Goal: Task Accomplishment & Management: Use online tool/utility

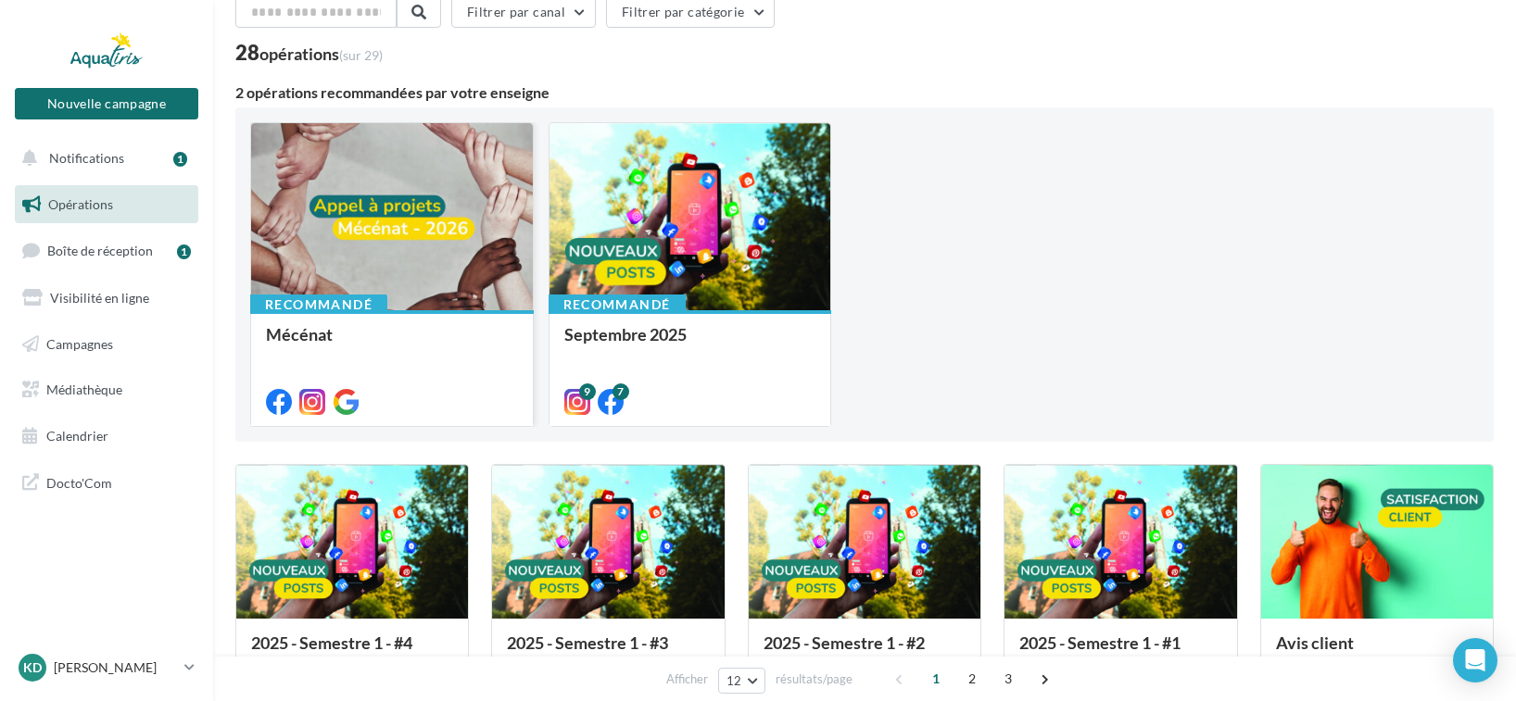
scroll to position [93, 0]
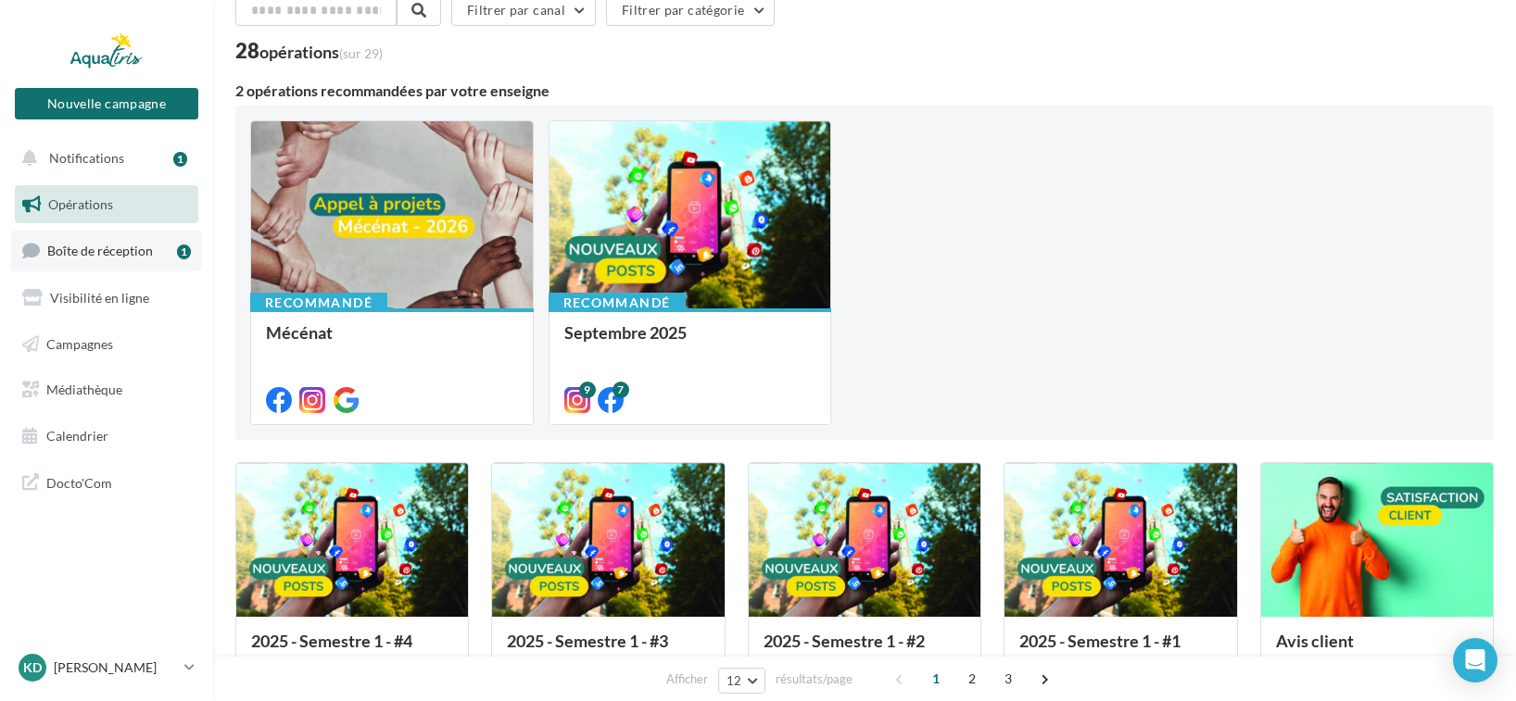
click at [110, 259] on link "Boîte de réception 1" at bounding box center [106, 251] width 191 height 40
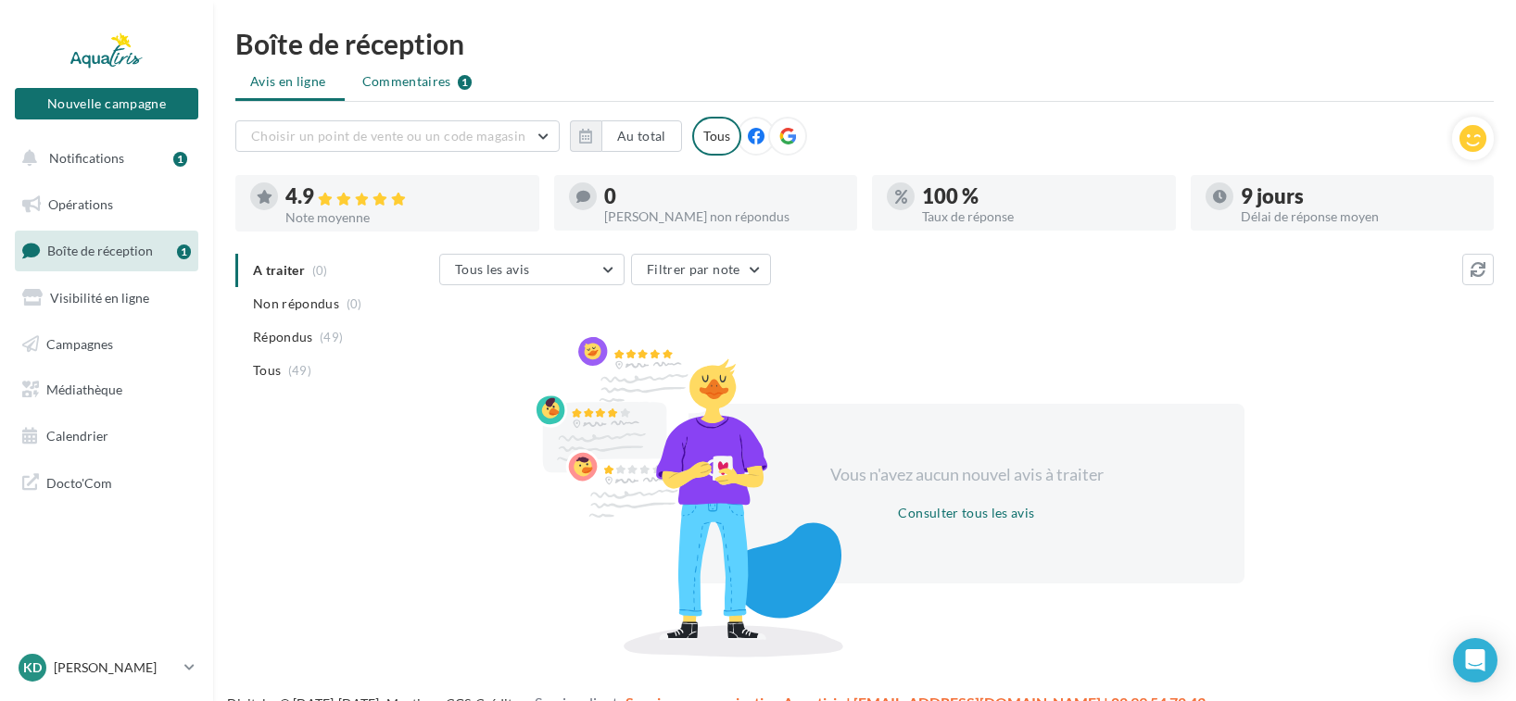
click at [427, 85] on span "Commentaires" at bounding box center [406, 81] width 89 height 19
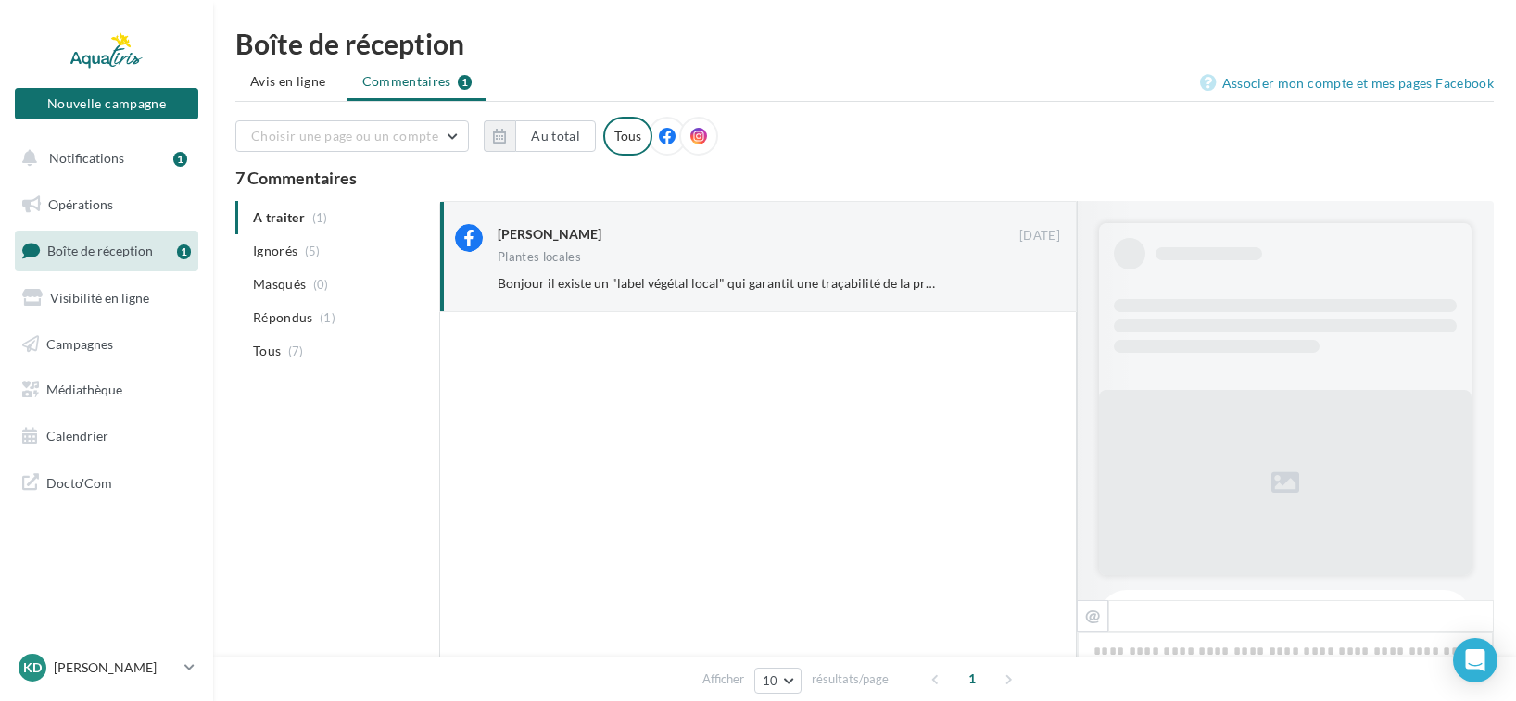
scroll to position [389, 0]
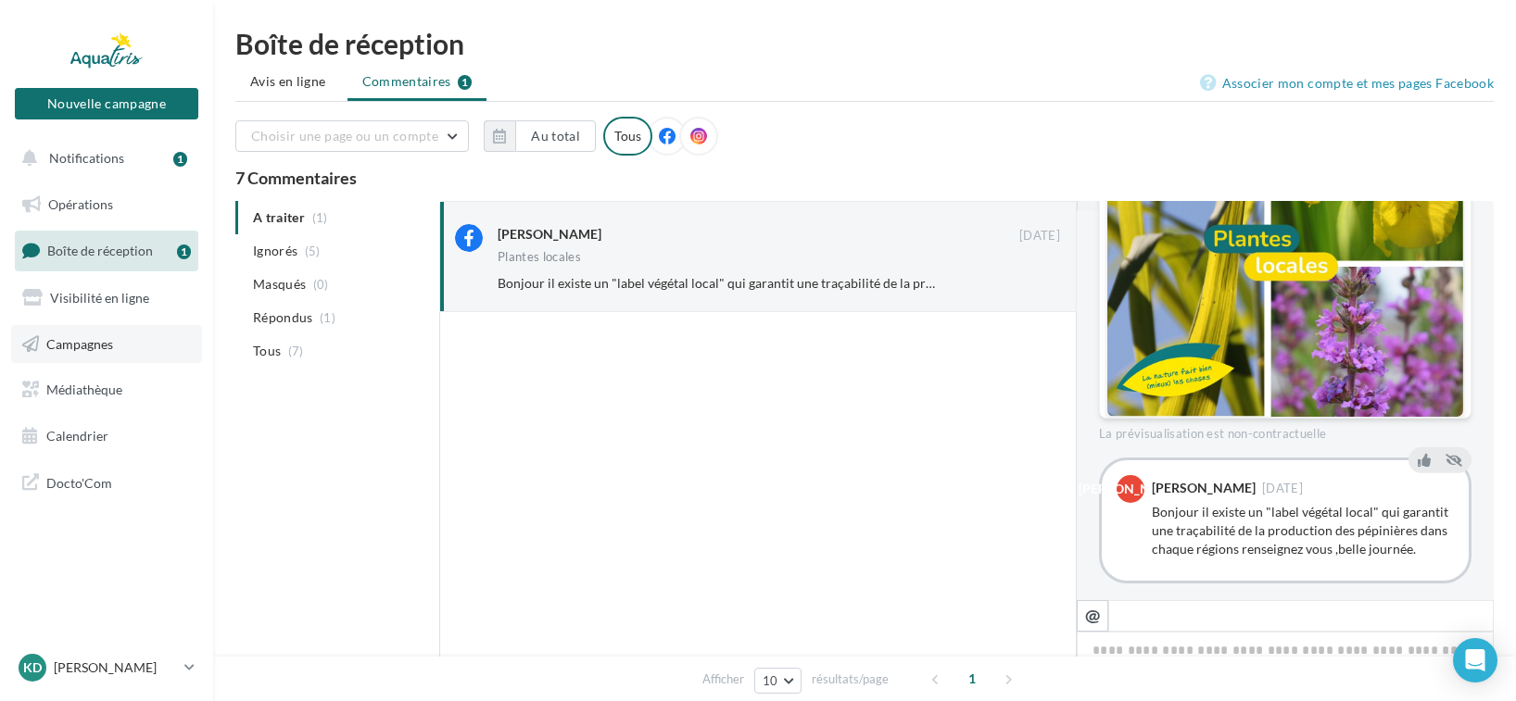
click at [122, 341] on link "Campagnes" at bounding box center [106, 344] width 191 height 39
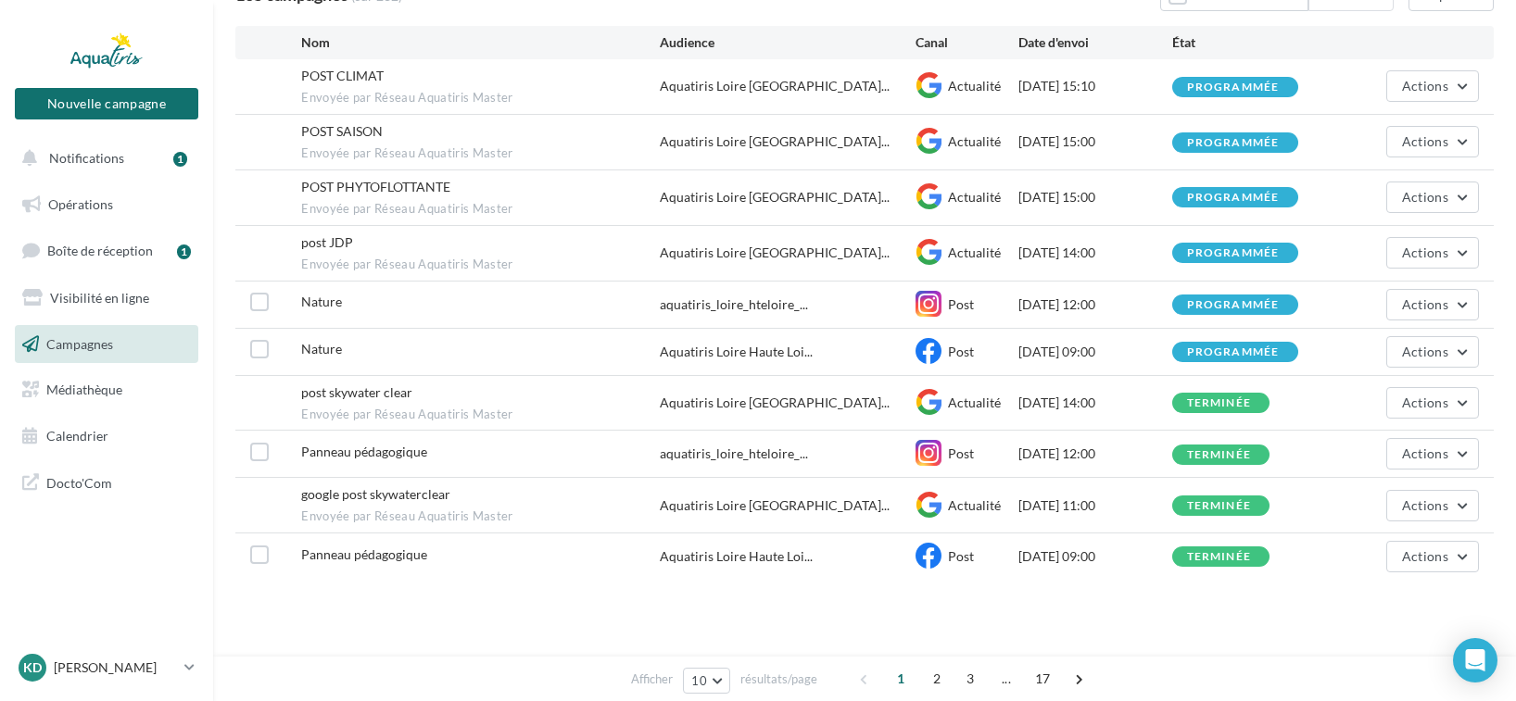
scroll to position [185, 0]
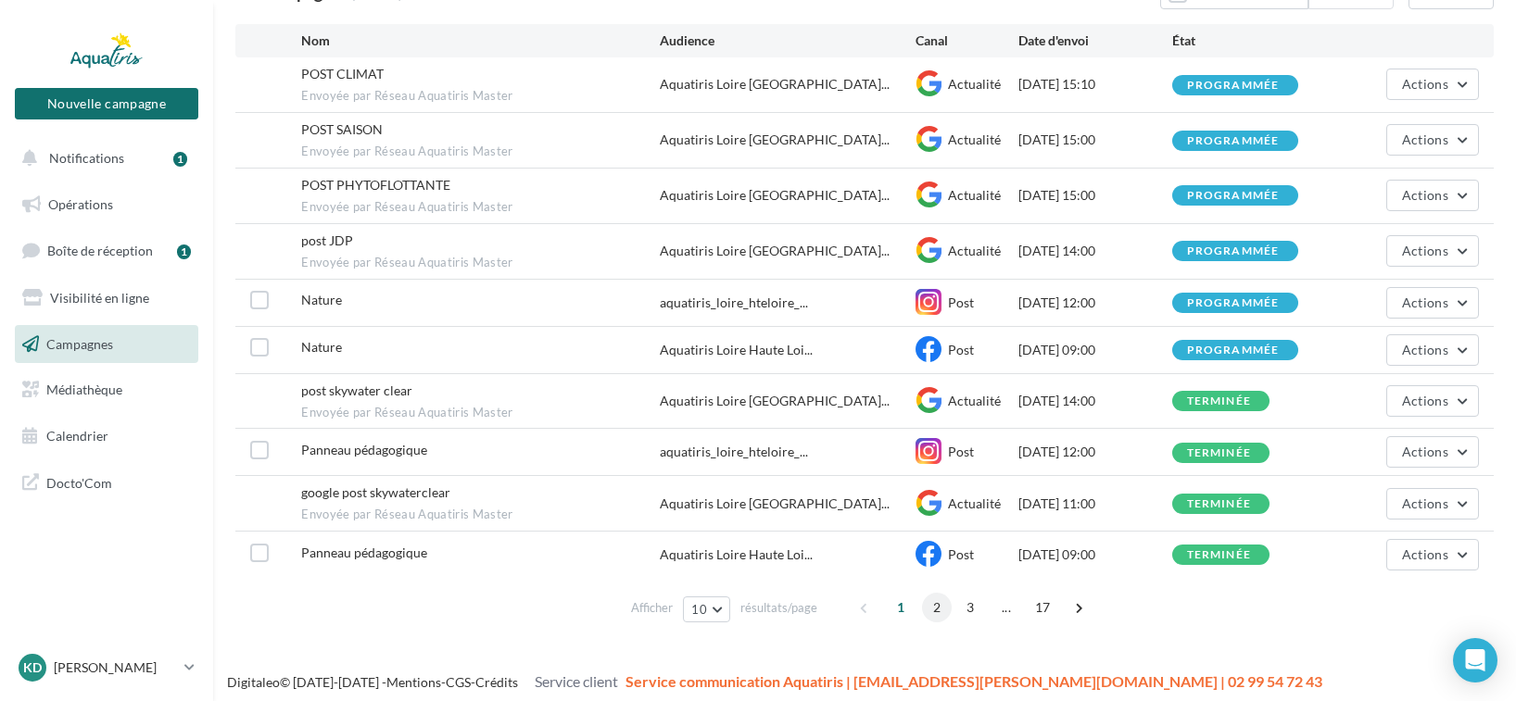
click at [935, 606] on span "2" at bounding box center [937, 608] width 30 height 30
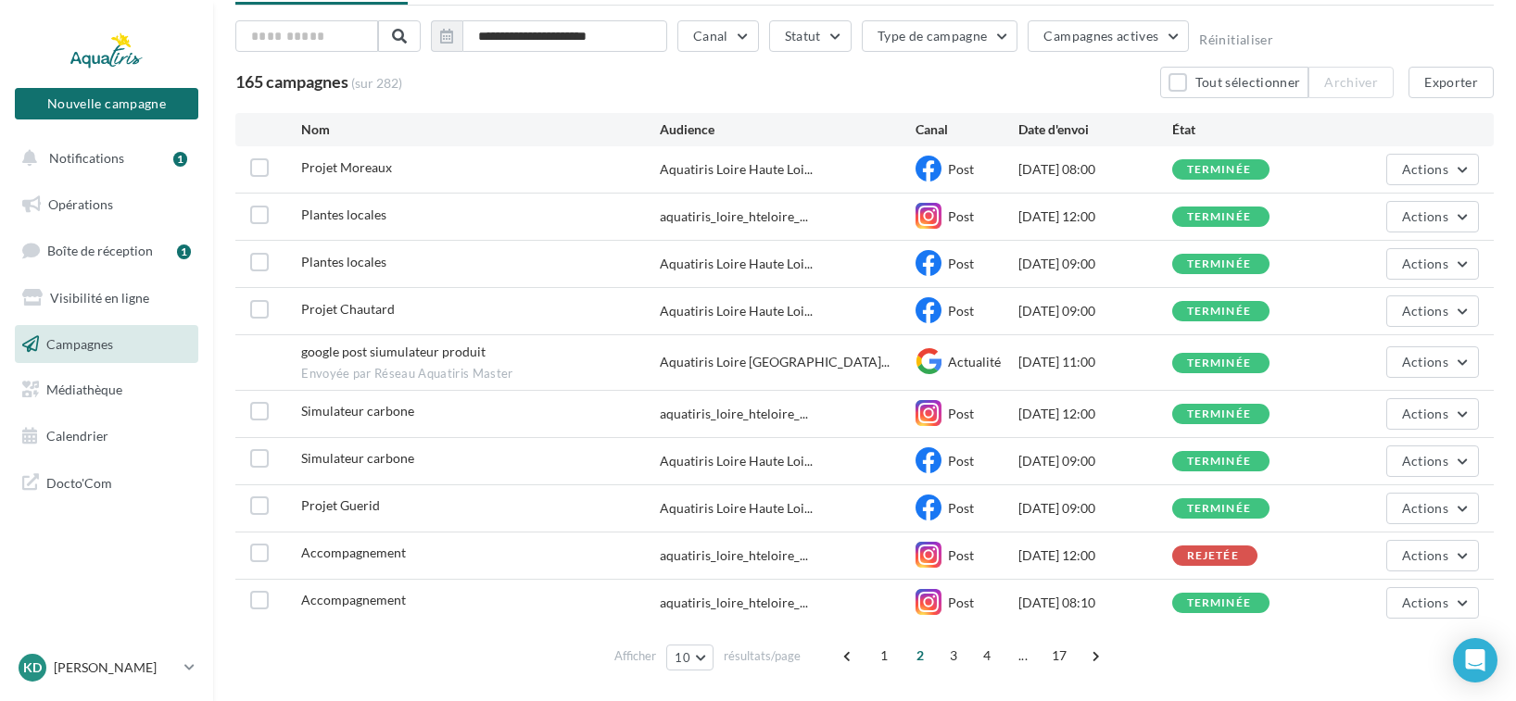
scroll to position [148, 0]
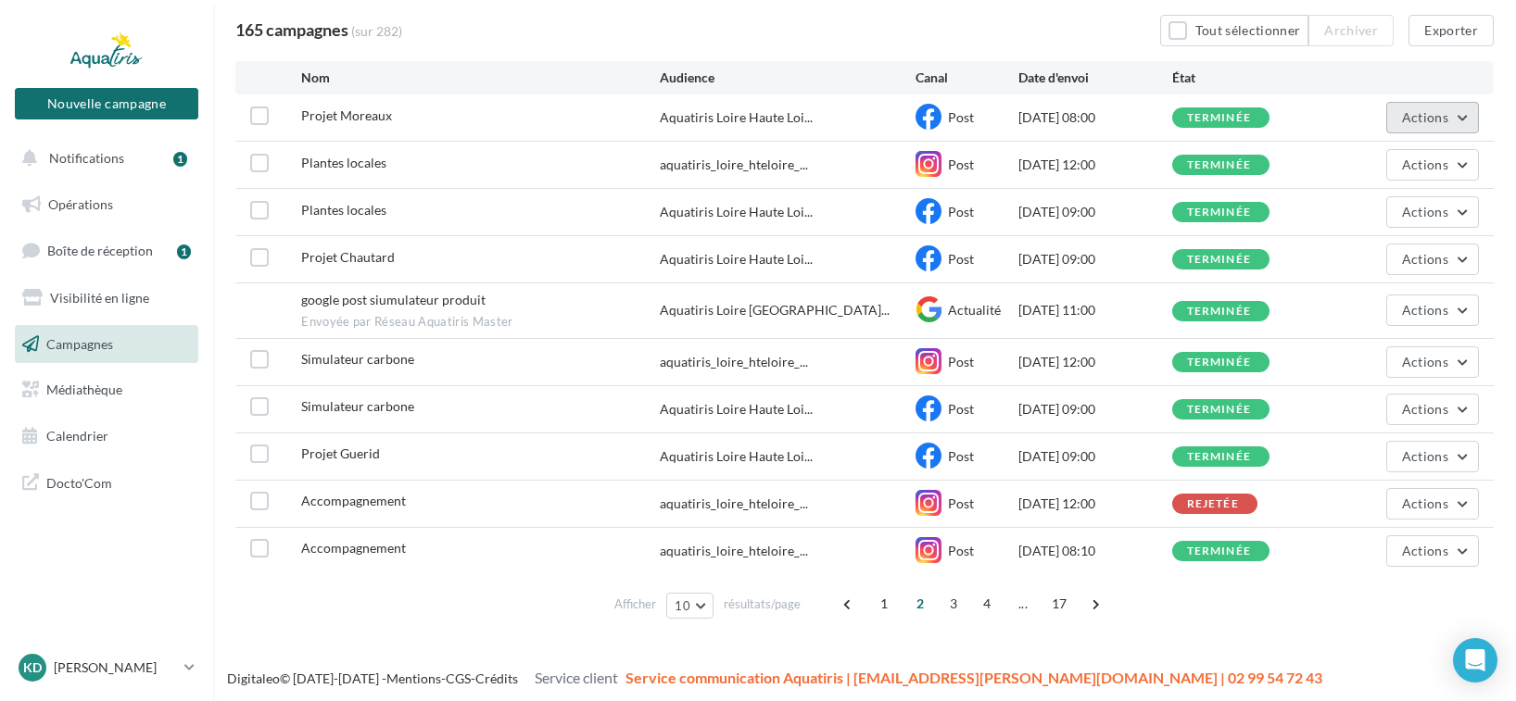
click at [1455, 114] on button "Actions" at bounding box center [1432, 118] width 93 height 32
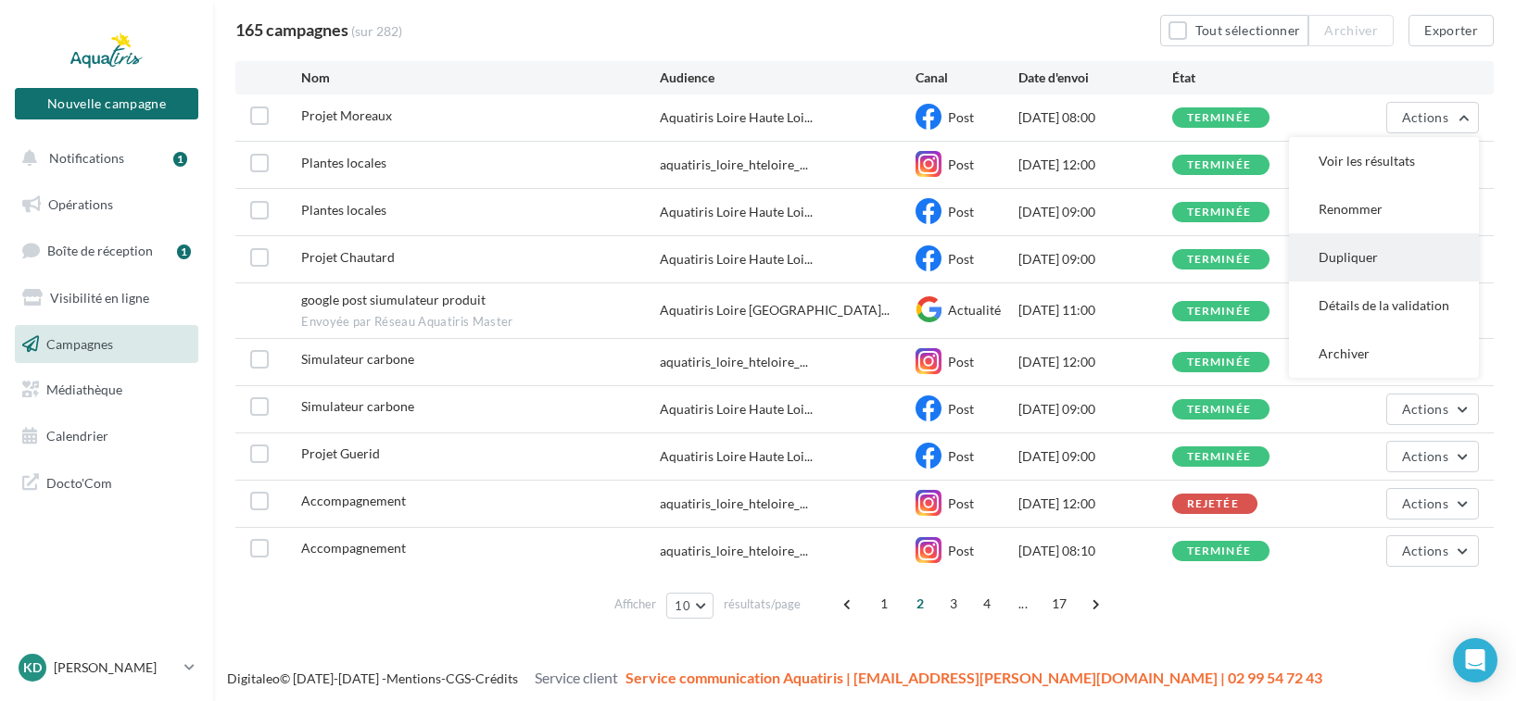
click at [1369, 251] on button "Dupliquer" at bounding box center [1384, 258] width 190 height 48
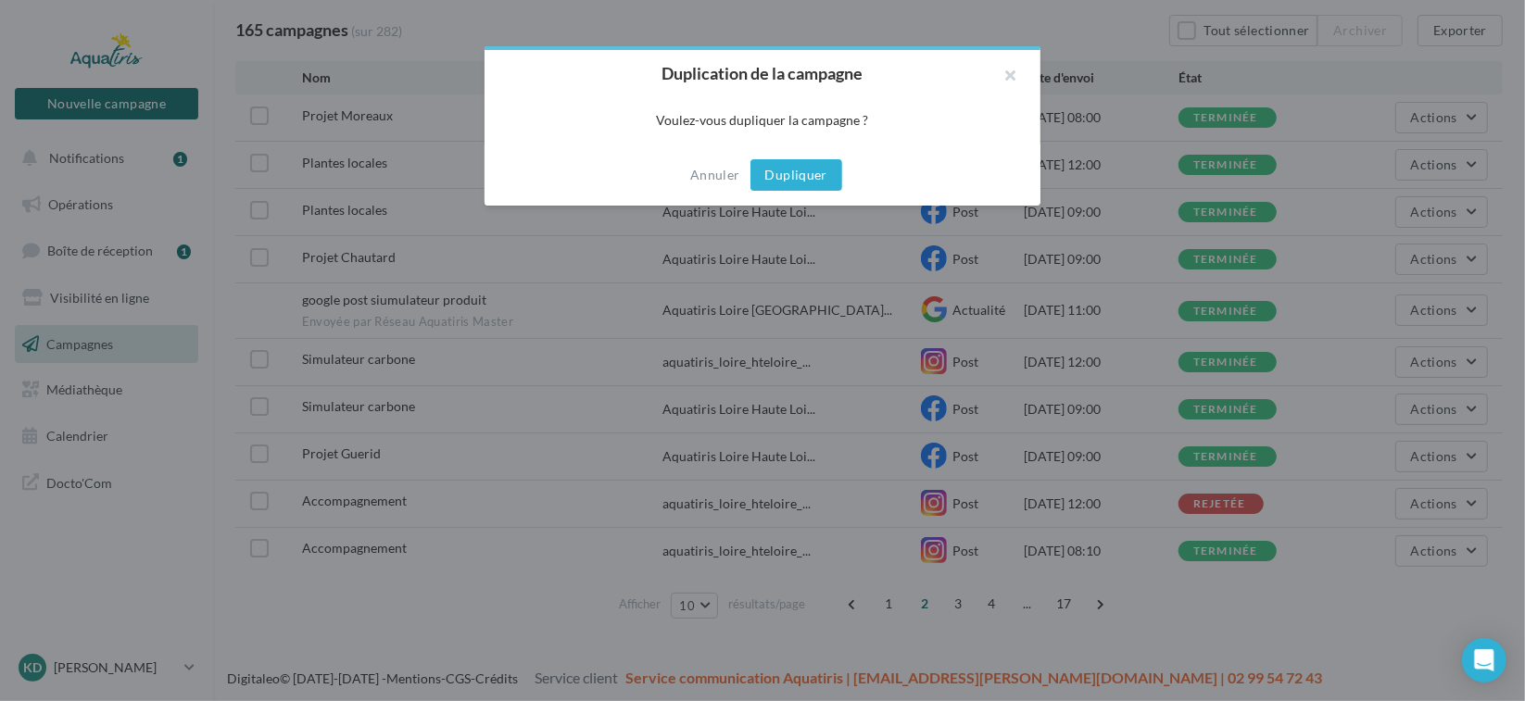
click at [804, 182] on button "Dupliquer" at bounding box center [797, 175] width 92 height 32
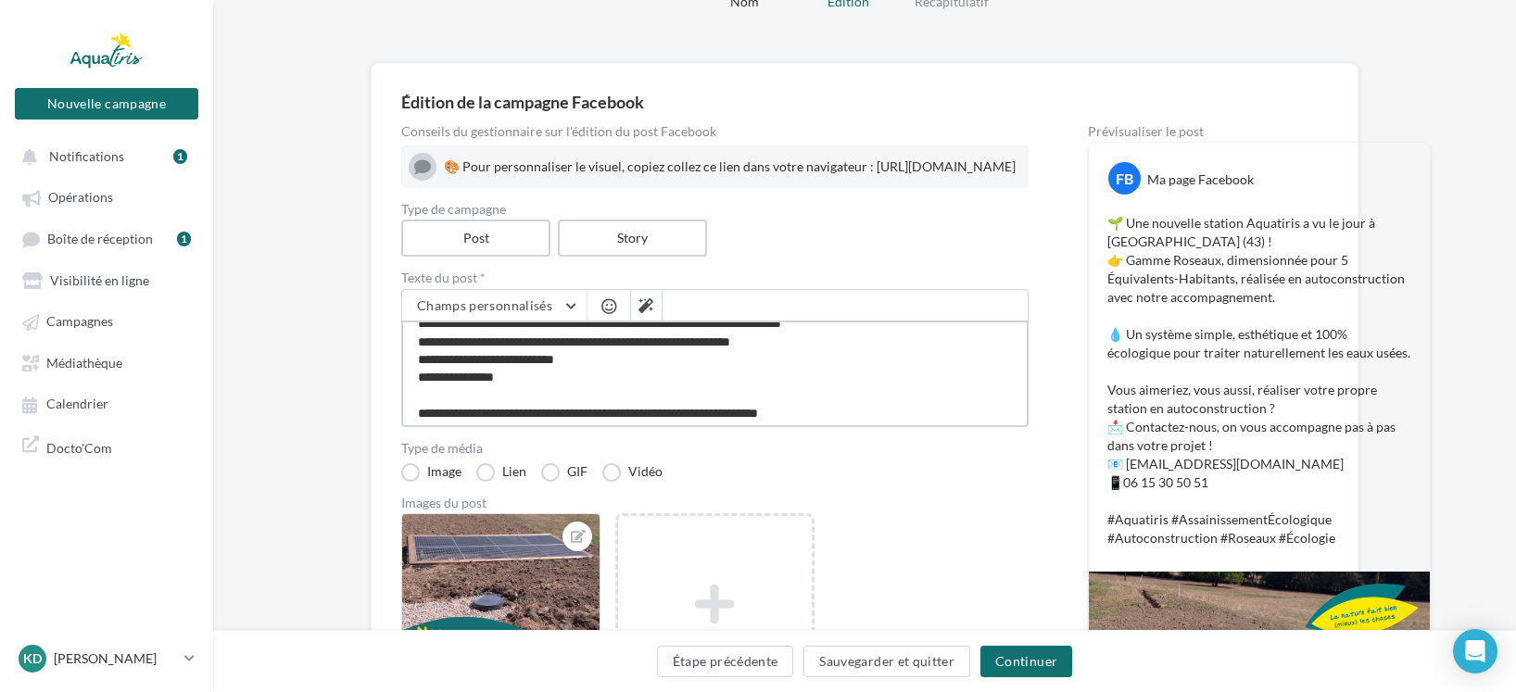
scroll to position [125, 0]
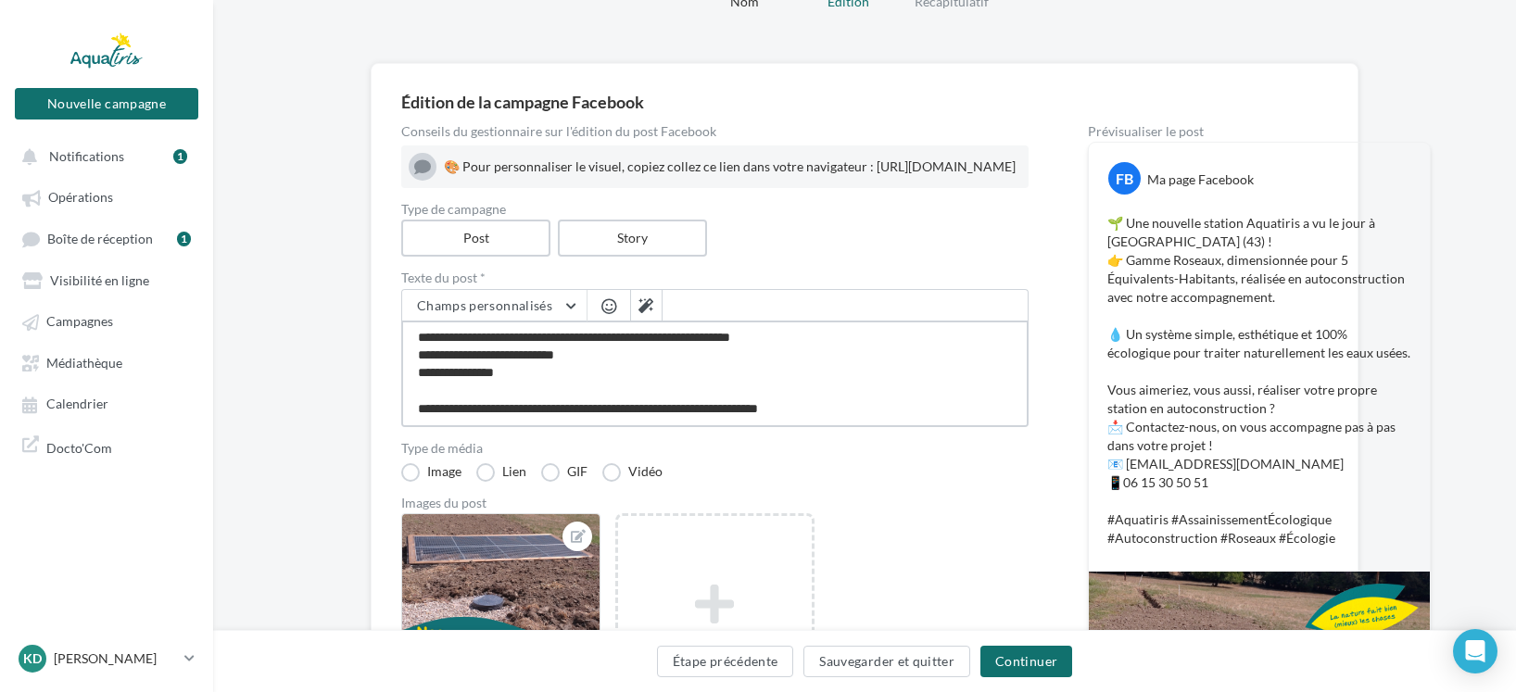
drag, startPoint x: 420, startPoint y: 357, endPoint x: 1024, endPoint y: 417, distance: 607.2
click at [1024, 417] on textarea "**********" at bounding box center [714, 374] width 627 height 107
paste textarea "**********"
type textarea "**********"
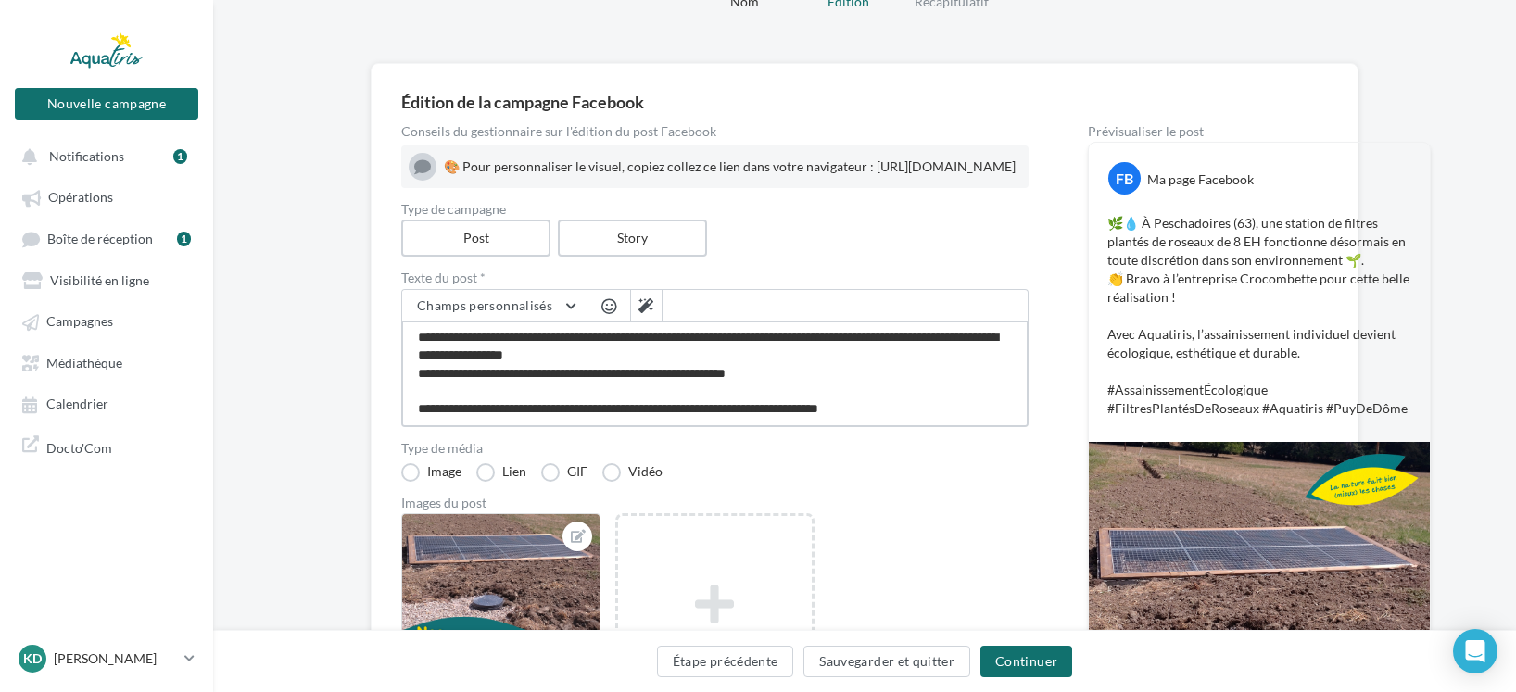
scroll to position [0, 0]
type textarea "**********"
click at [443, 181] on div "🎨 Pour personnaliser le visuel, copiez collez ce lien dans votre navigateur : h…" at bounding box center [715, 167] width 613 height 28
drag, startPoint x: 445, startPoint y: 181, endPoint x: 1056, endPoint y: 199, distance: 611.9
click at [1056, 199] on div "Conseils du gestionnaire sur l'édition du post Facebook 🎨 Pour personnaliser le…" at bounding box center [864, 547] width 927 height 845
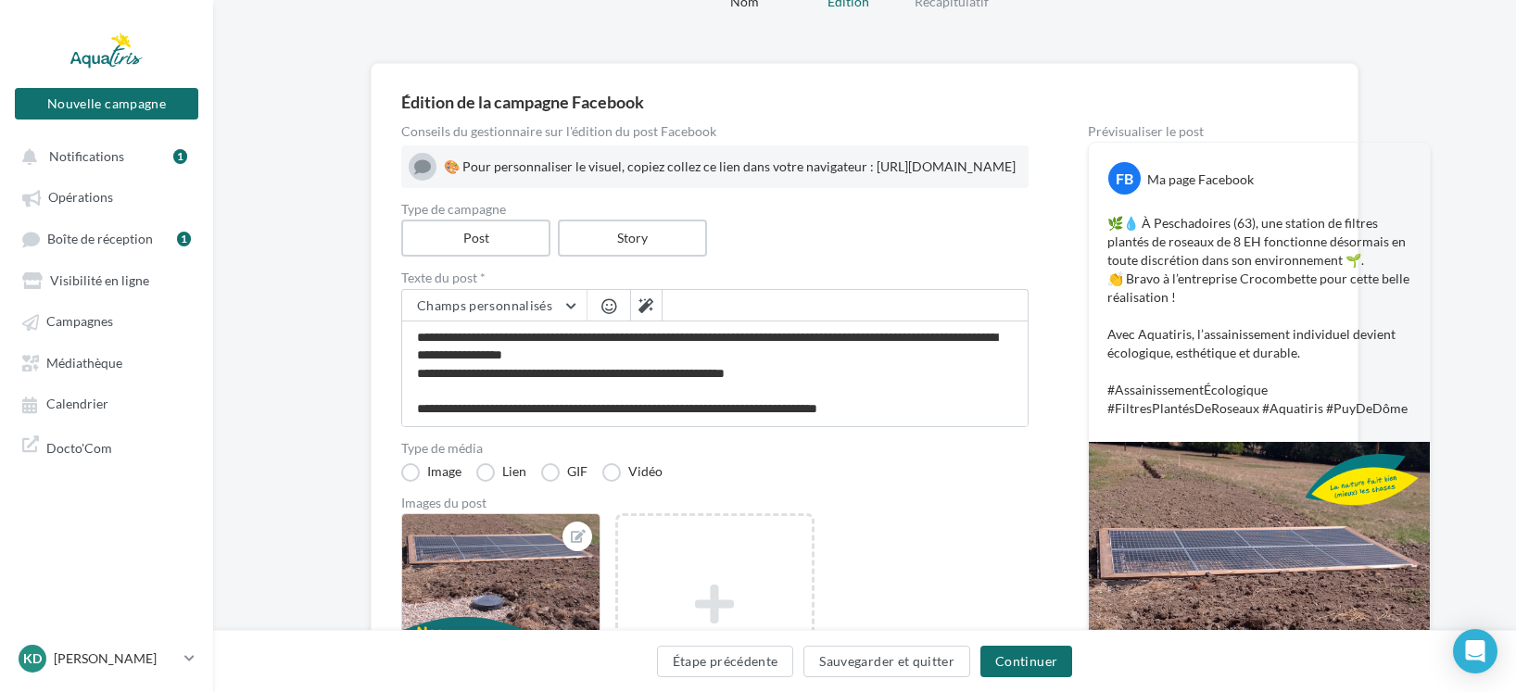
copy div "ttps://www.canva.com/design/DAFwGNmoePY/3iS2B1rUnfmqdOLzch_KsA/edit?utm_content…"
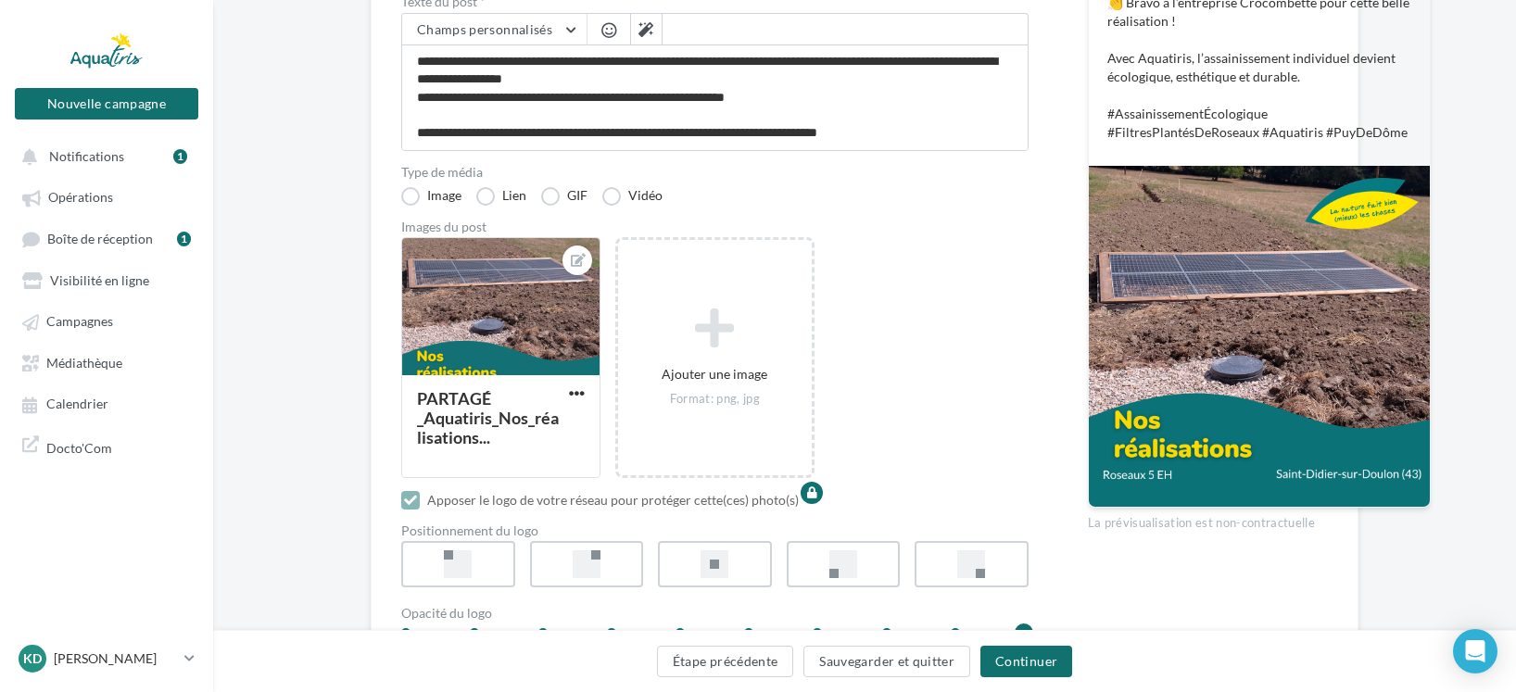
scroll to position [371, 0]
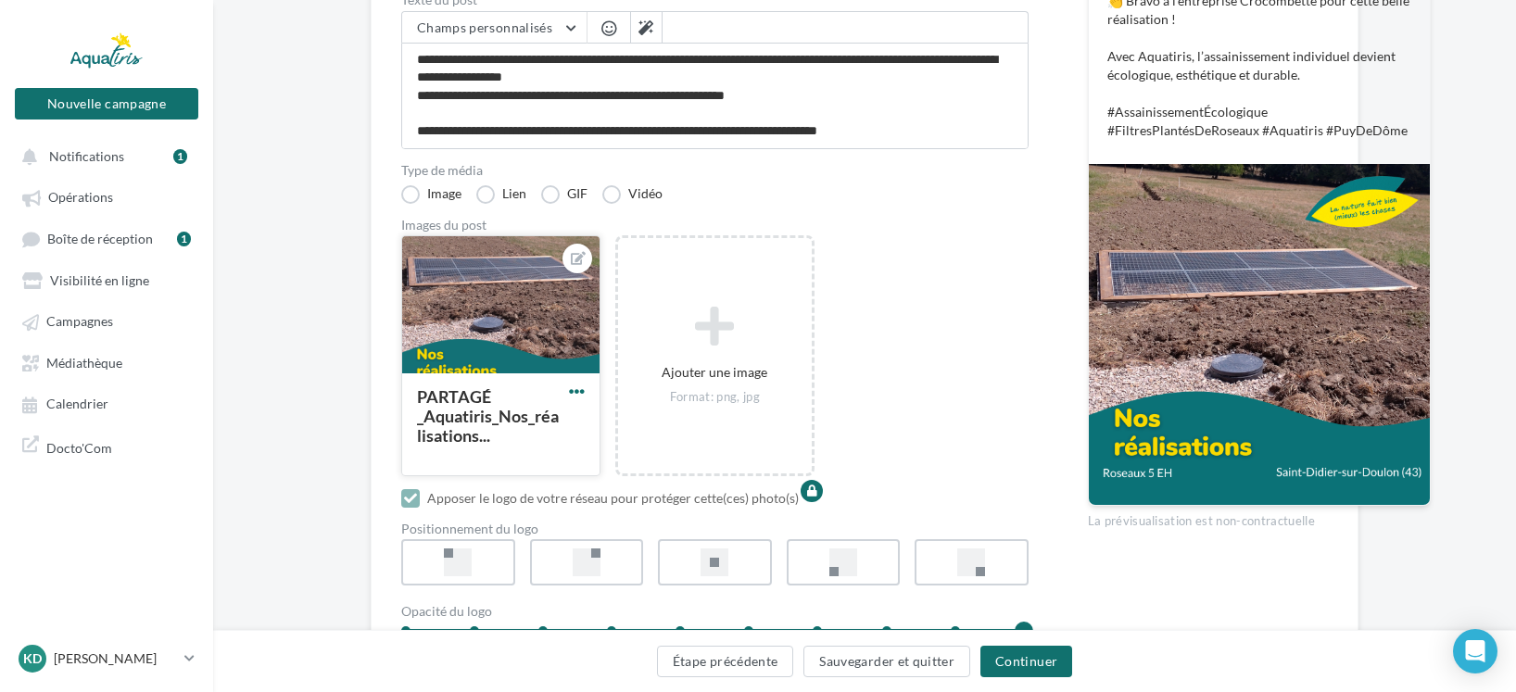
click at [578, 399] on span "button" at bounding box center [577, 392] width 16 height 16
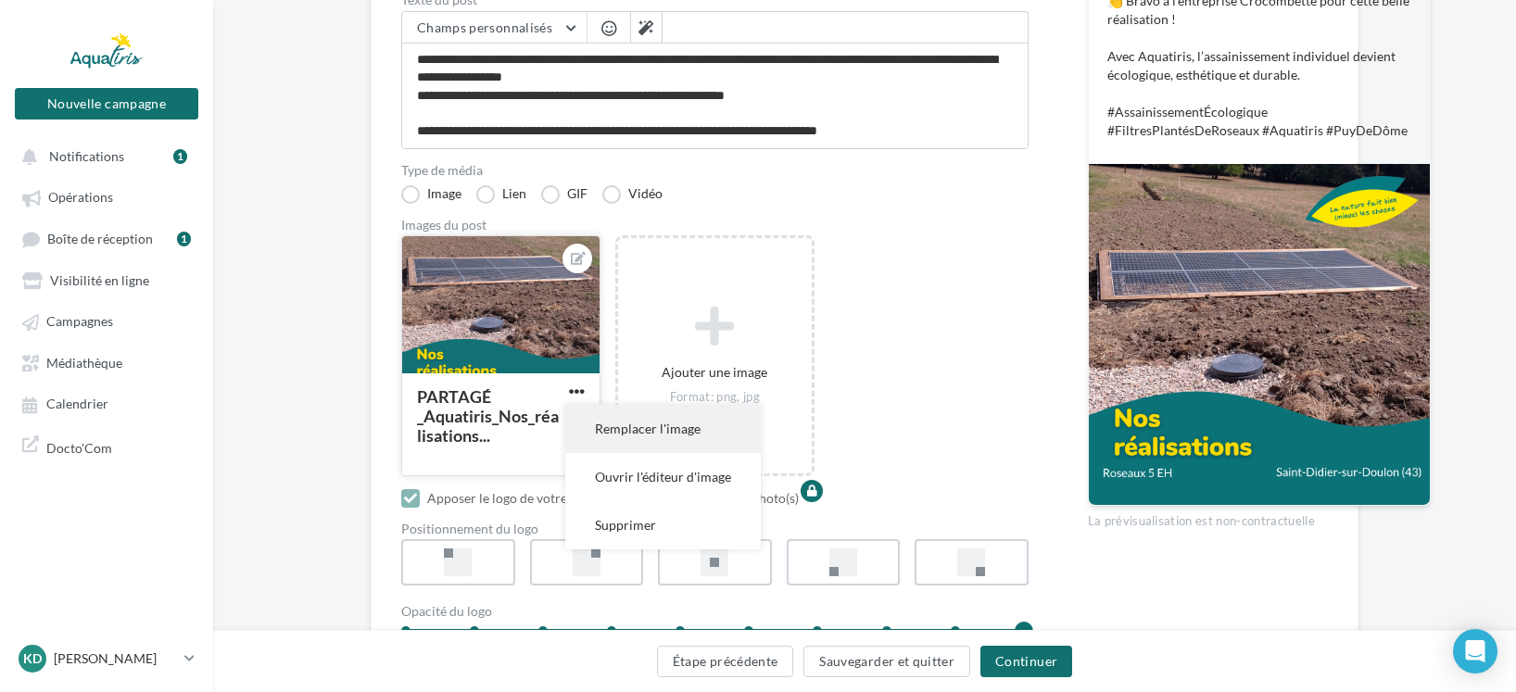
click at [666, 453] on button "Remplacer l'image" at bounding box center [663, 429] width 196 height 48
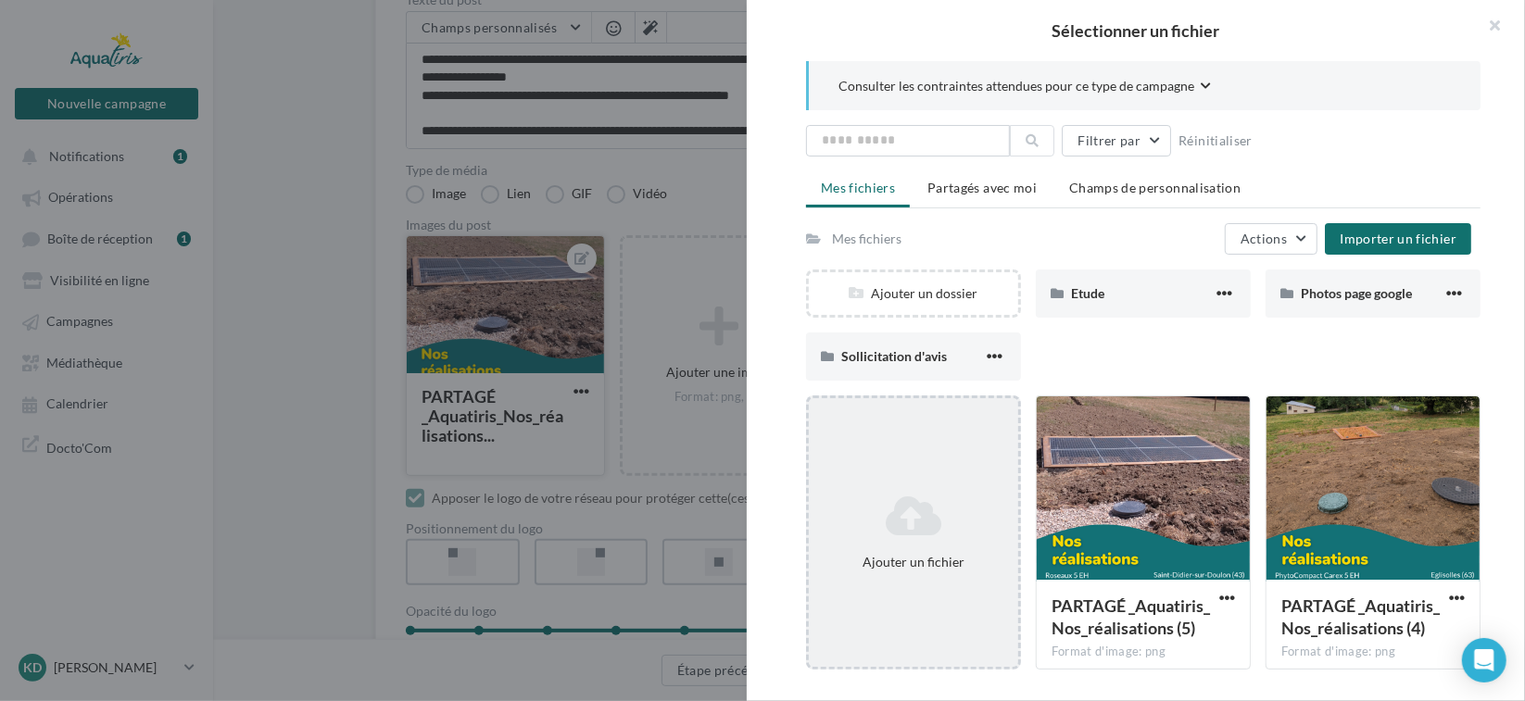
click at [918, 524] on icon at bounding box center [913, 516] width 195 height 44
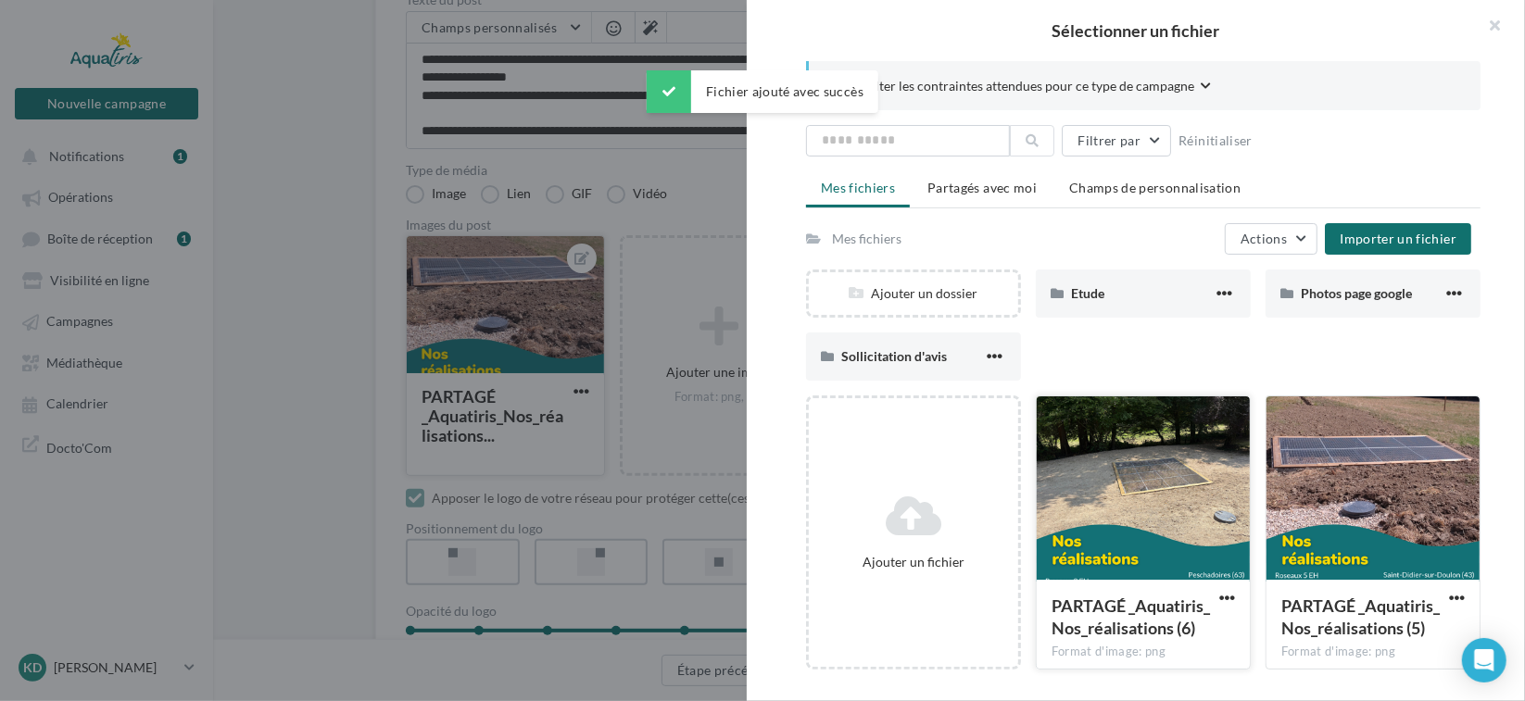
click at [1138, 474] on div at bounding box center [1143, 489] width 213 height 185
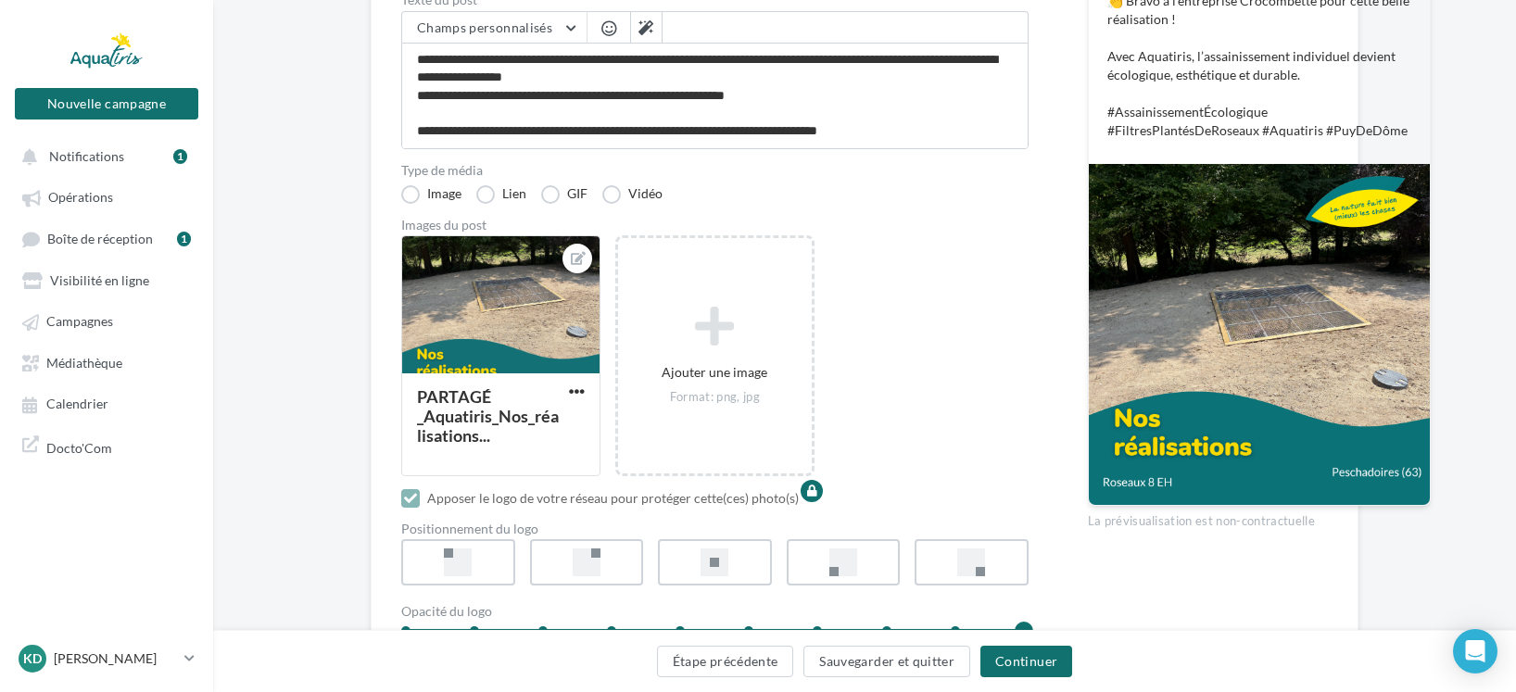
click at [964, 288] on div "PARTAGÉ _Aquatiris_Nos_réalisations... Ajouter une image Format: png, jpg" at bounding box center [722, 365] width 642 height 260
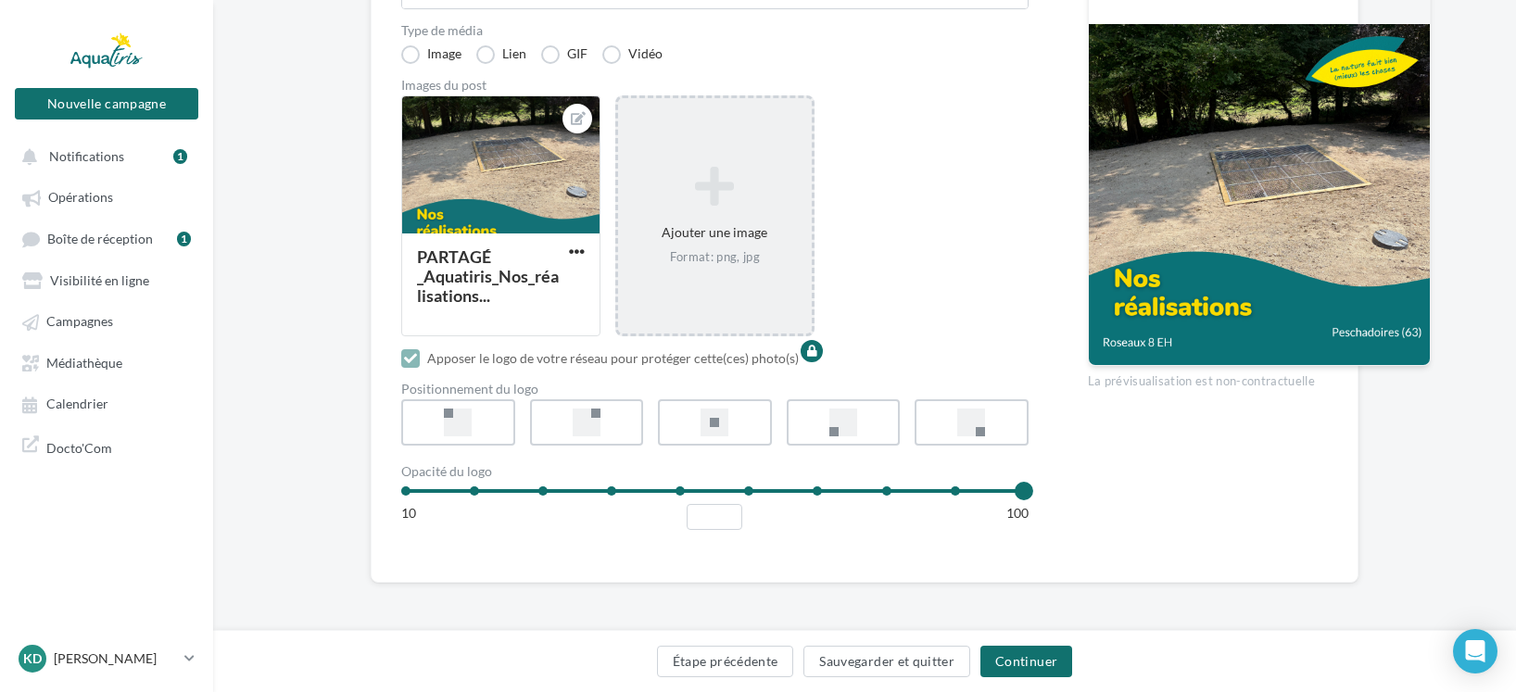
scroll to position [537, 0]
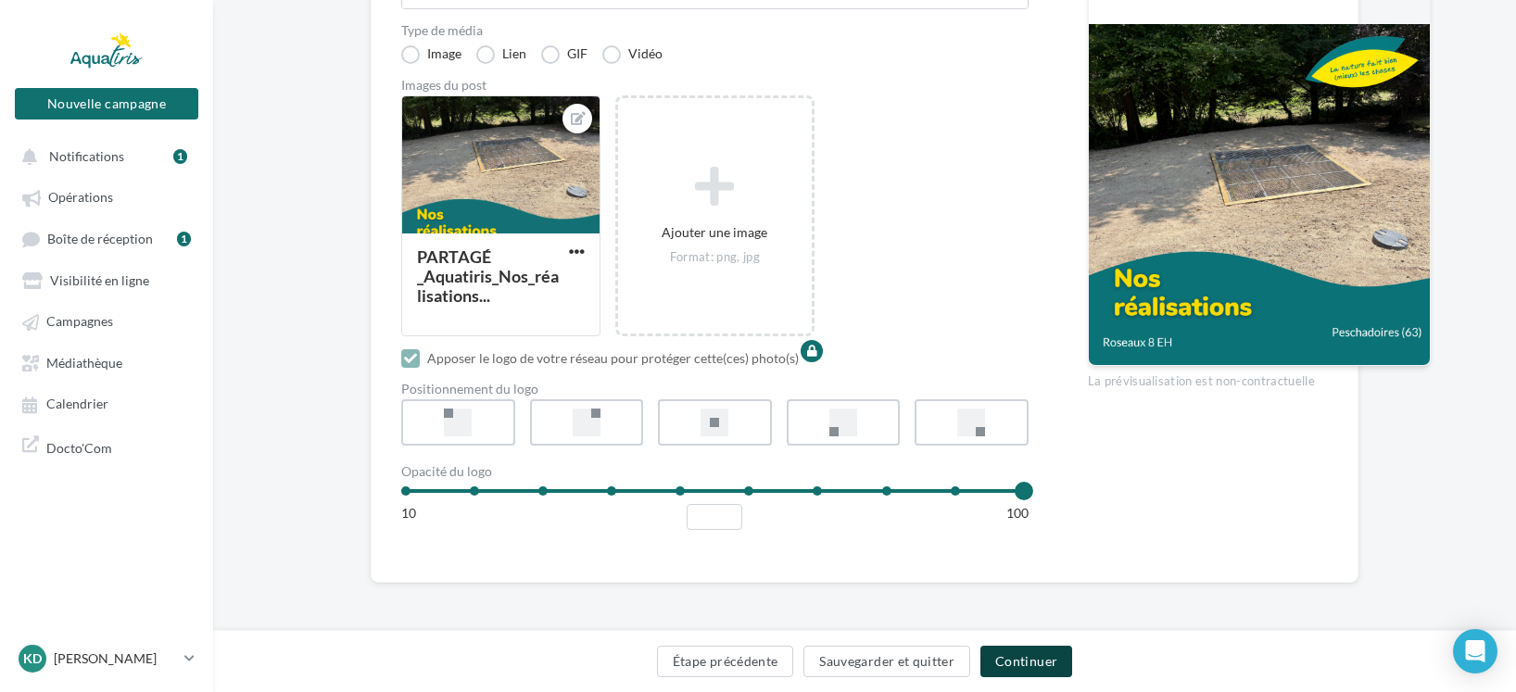
click at [1037, 668] on button "Continuer" at bounding box center [1026, 662] width 92 height 32
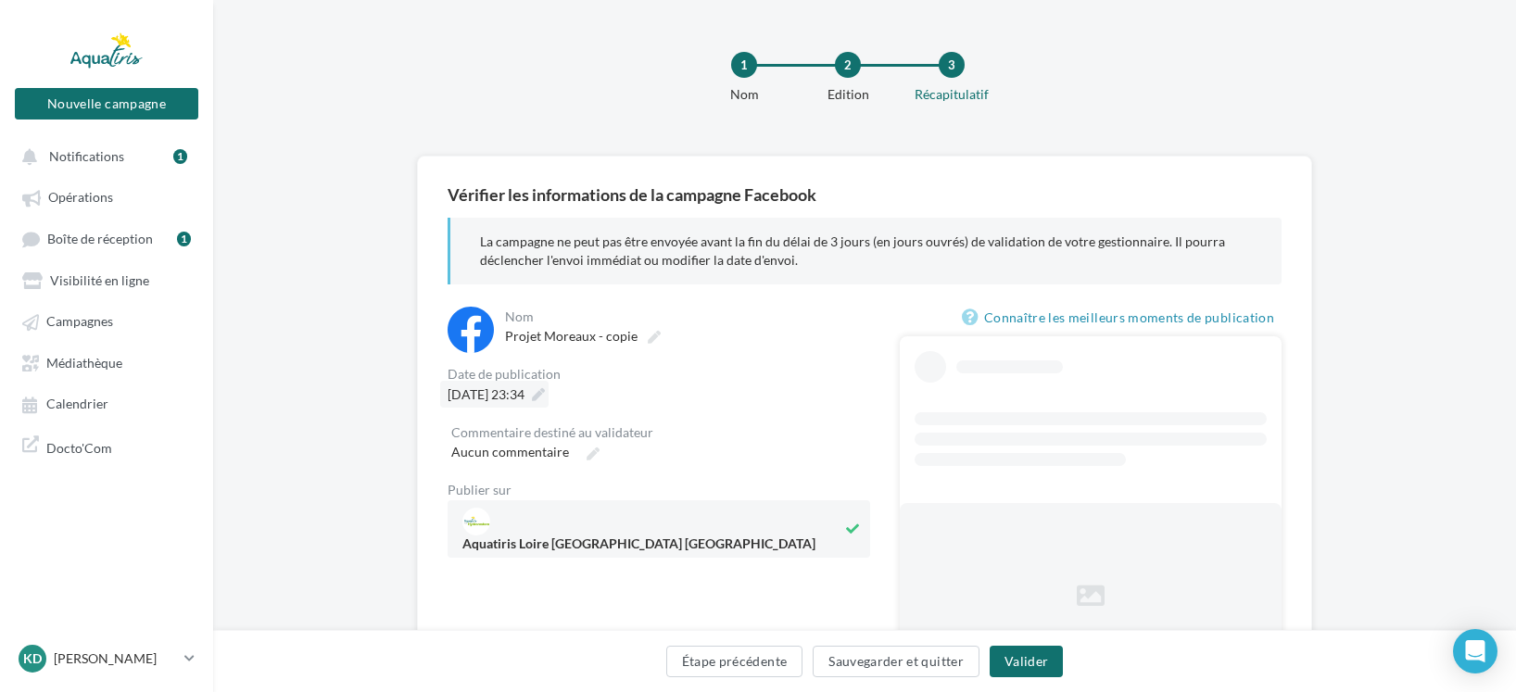
click at [545, 392] on icon at bounding box center [538, 394] width 13 height 13
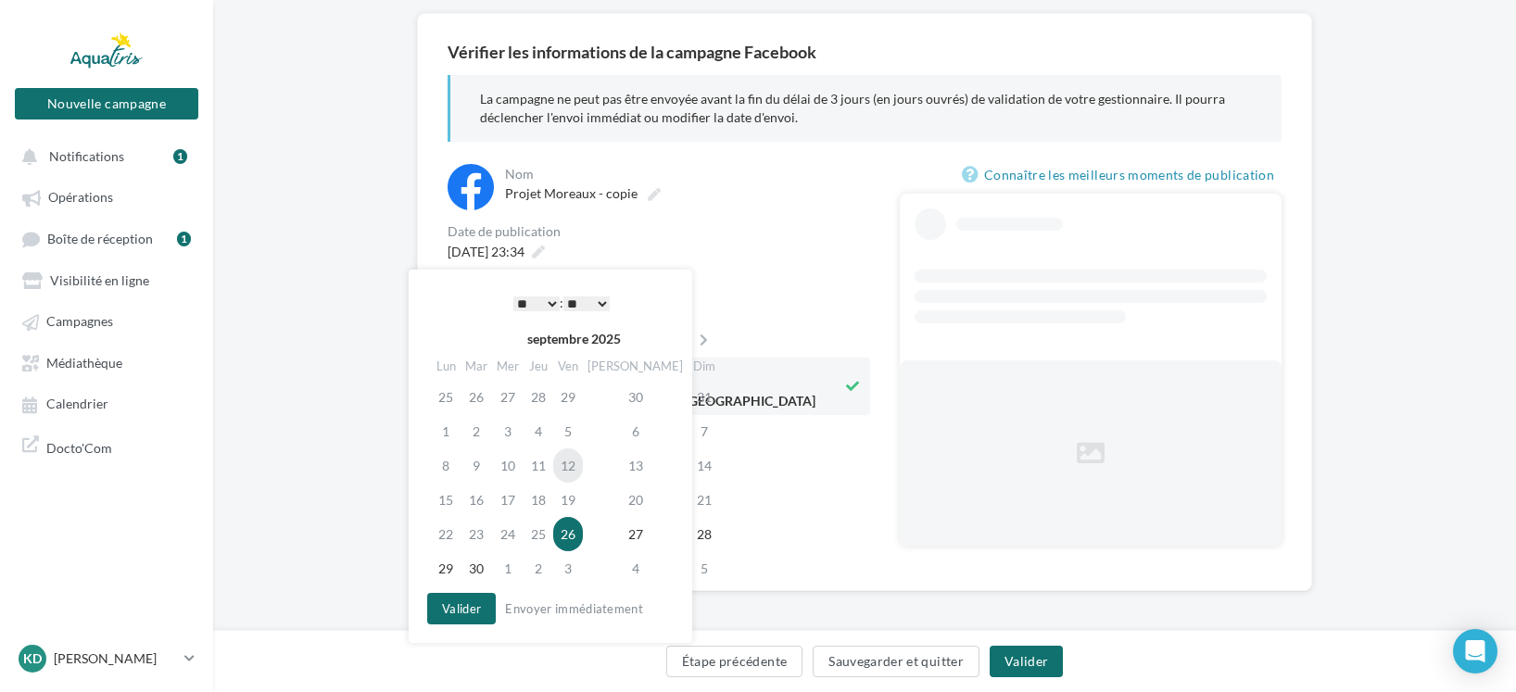
scroll to position [150, 0]
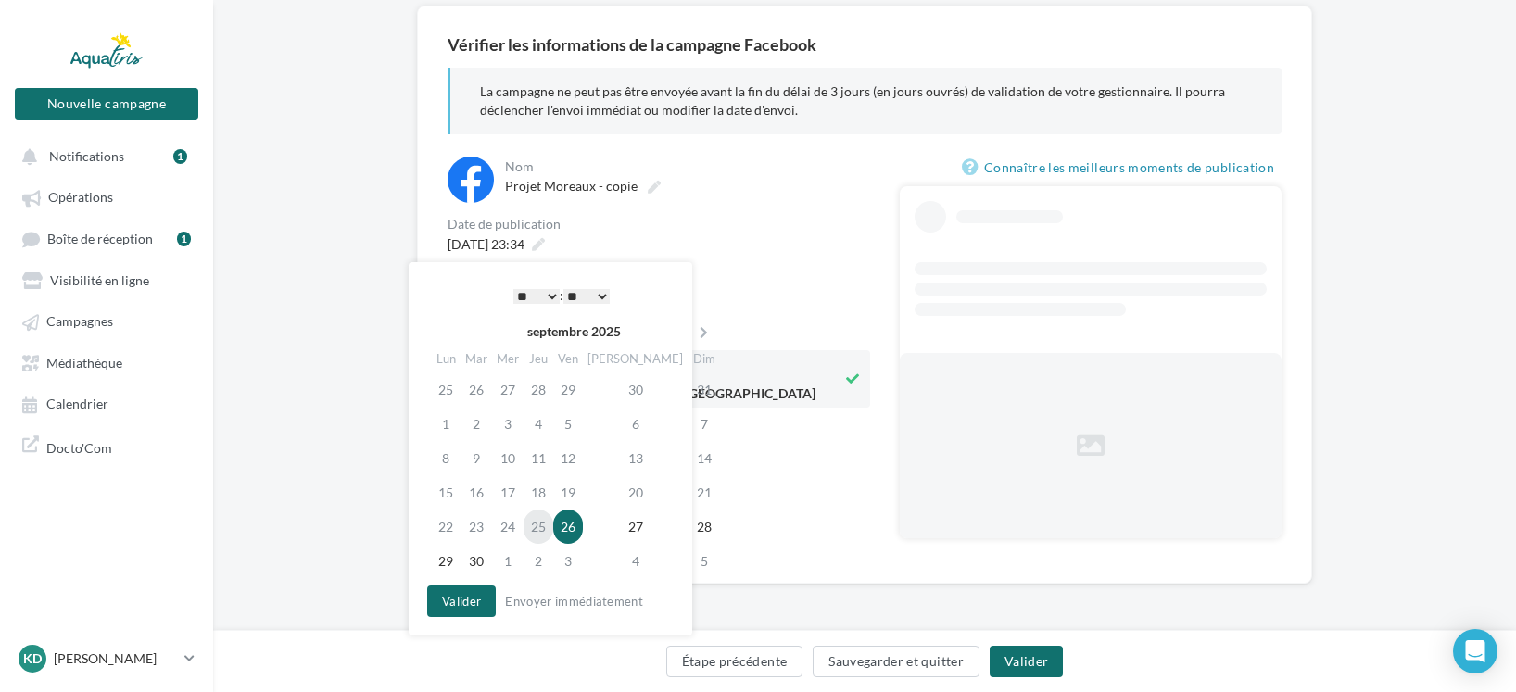
click at [549, 531] on td "25" at bounding box center [539, 527] width 30 height 34
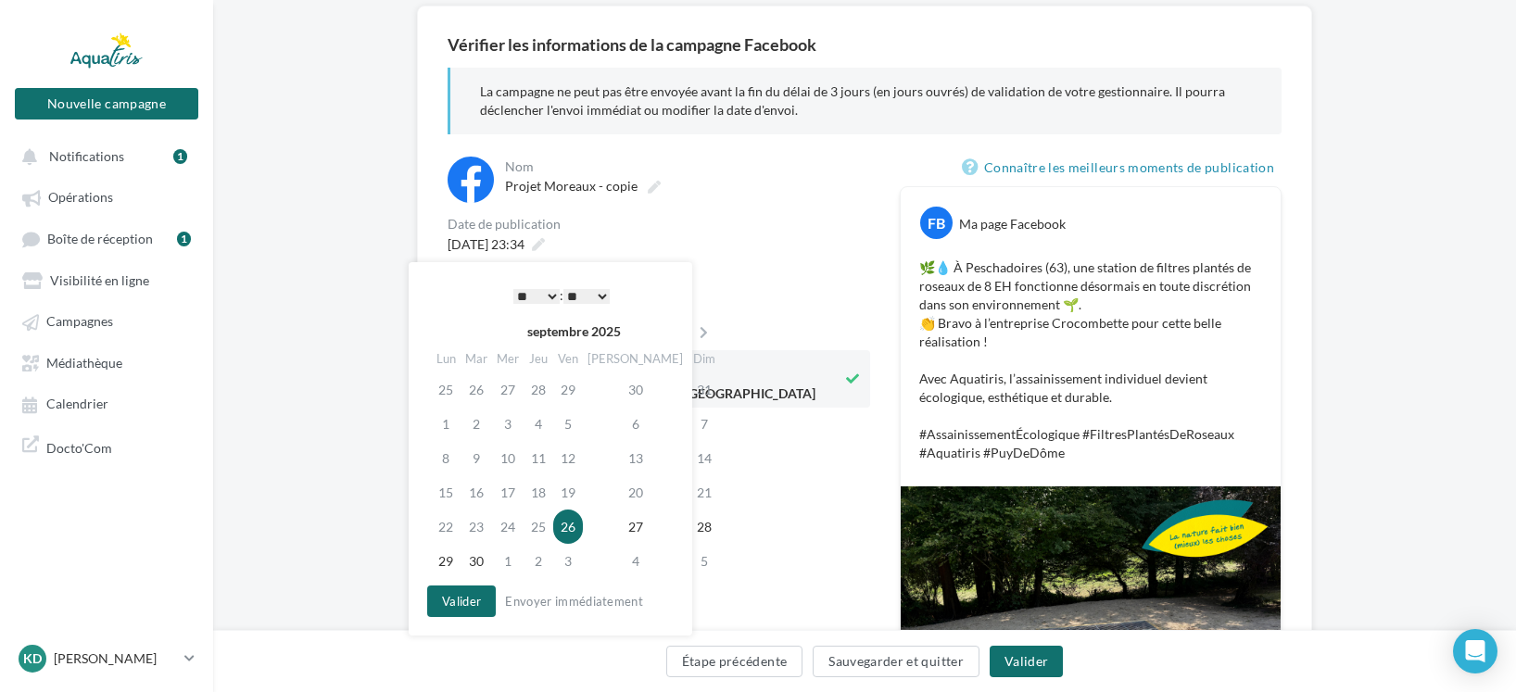
click at [726, 226] on div "Date de publication" at bounding box center [659, 224] width 423 height 13
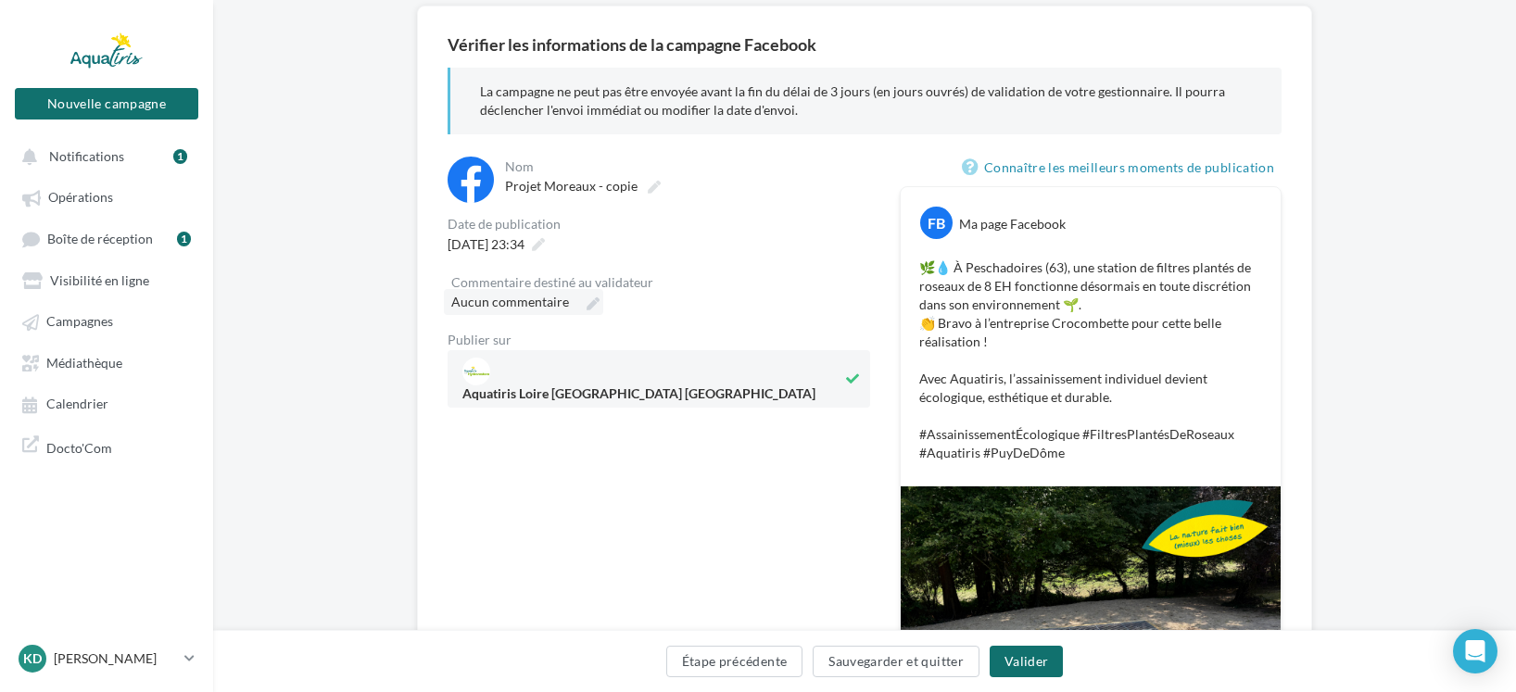
click at [576, 303] on label "Aucun commentaire" at bounding box center [523, 302] width 159 height 26
click at [576, 303] on input "Aucun commentaire" at bounding box center [532, 305] width 163 height 32
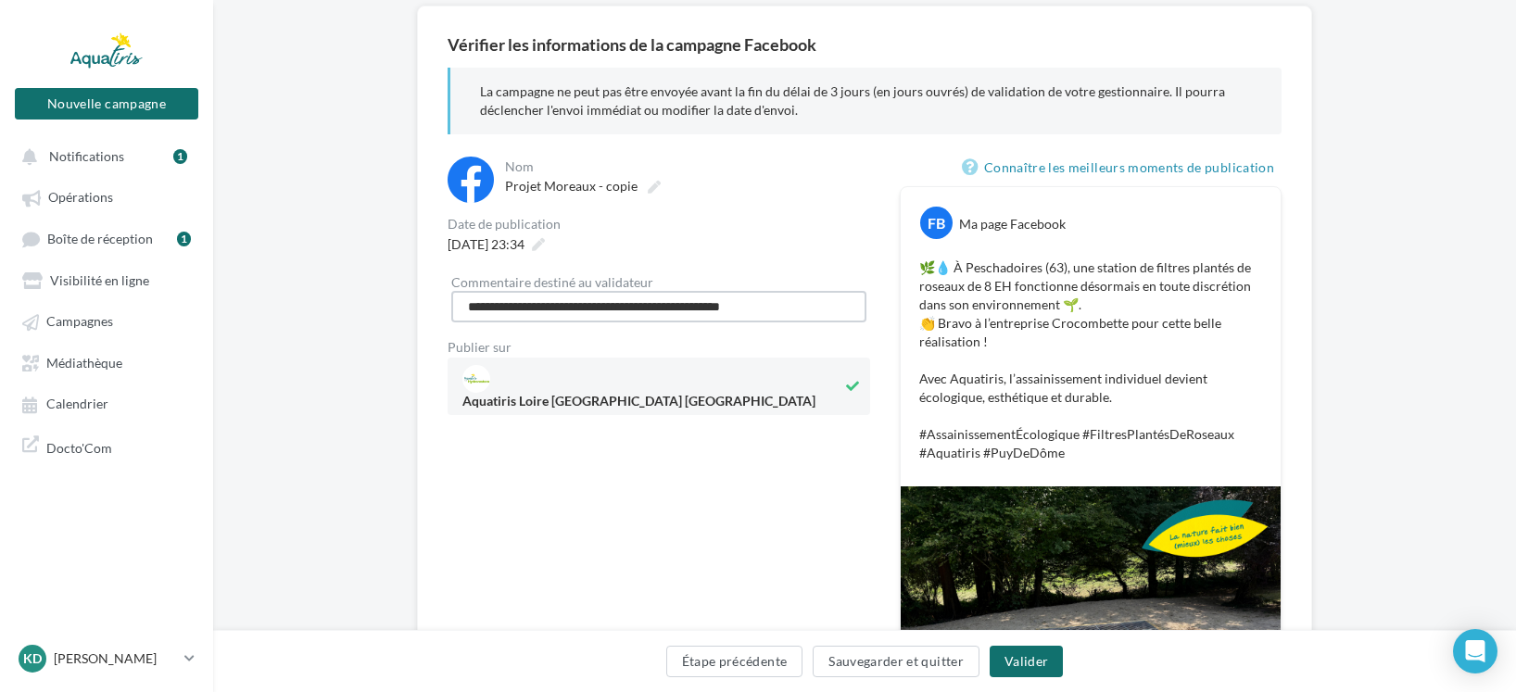
type input "**********"
click at [698, 524] on div "**********" at bounding box center [659, 524] width 423 height 735
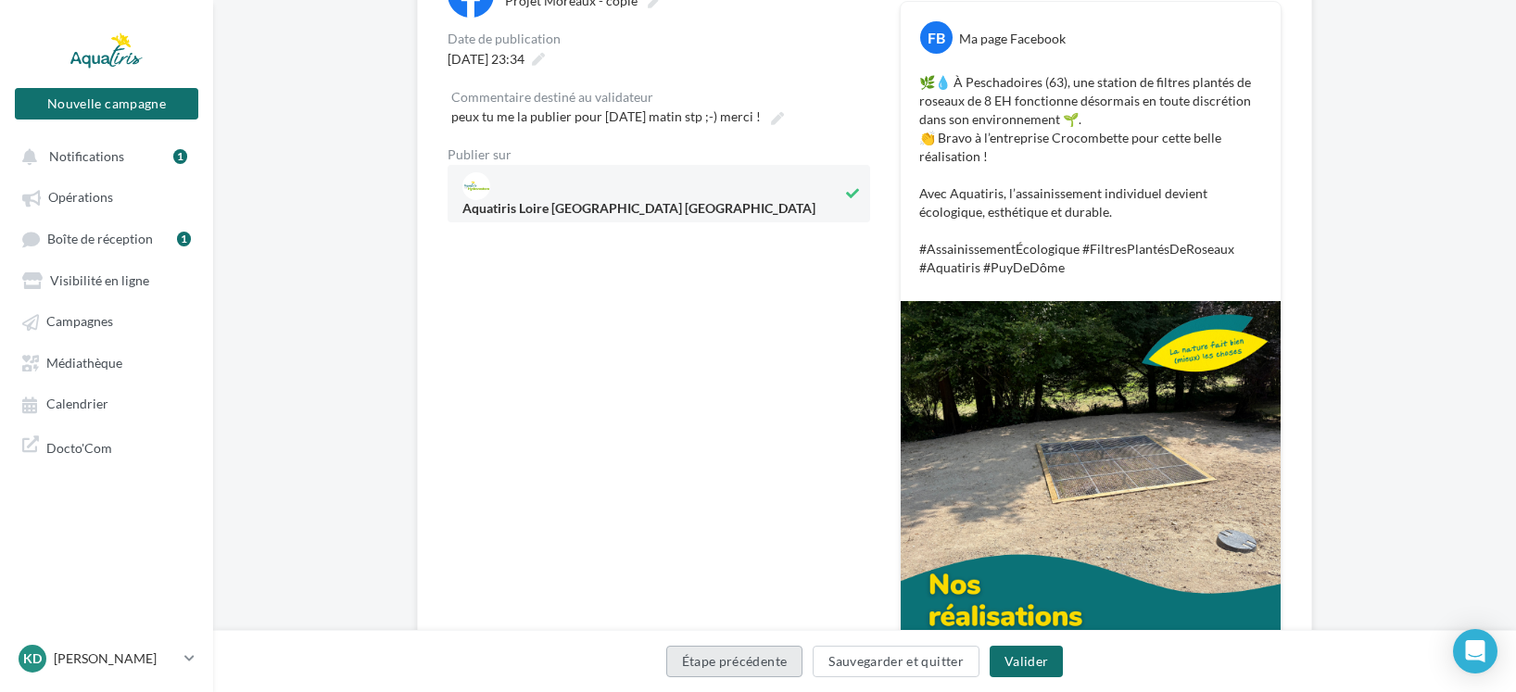
click at [742, 662] on button "Étape précédente" at bounding box center [734, 662] width 137 height 32
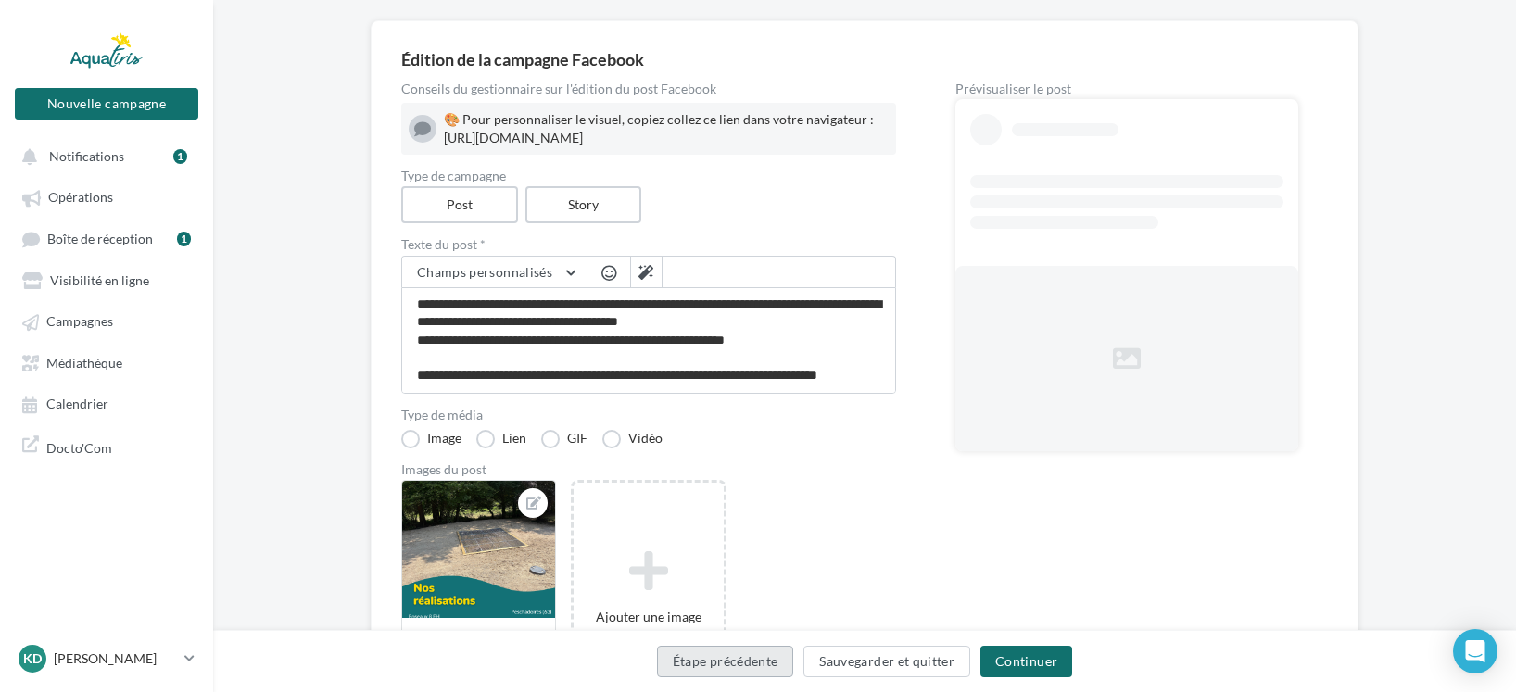
click at [736, 664] on button "Étape précédente" at bounding box center [725, 662] width 137 height 32
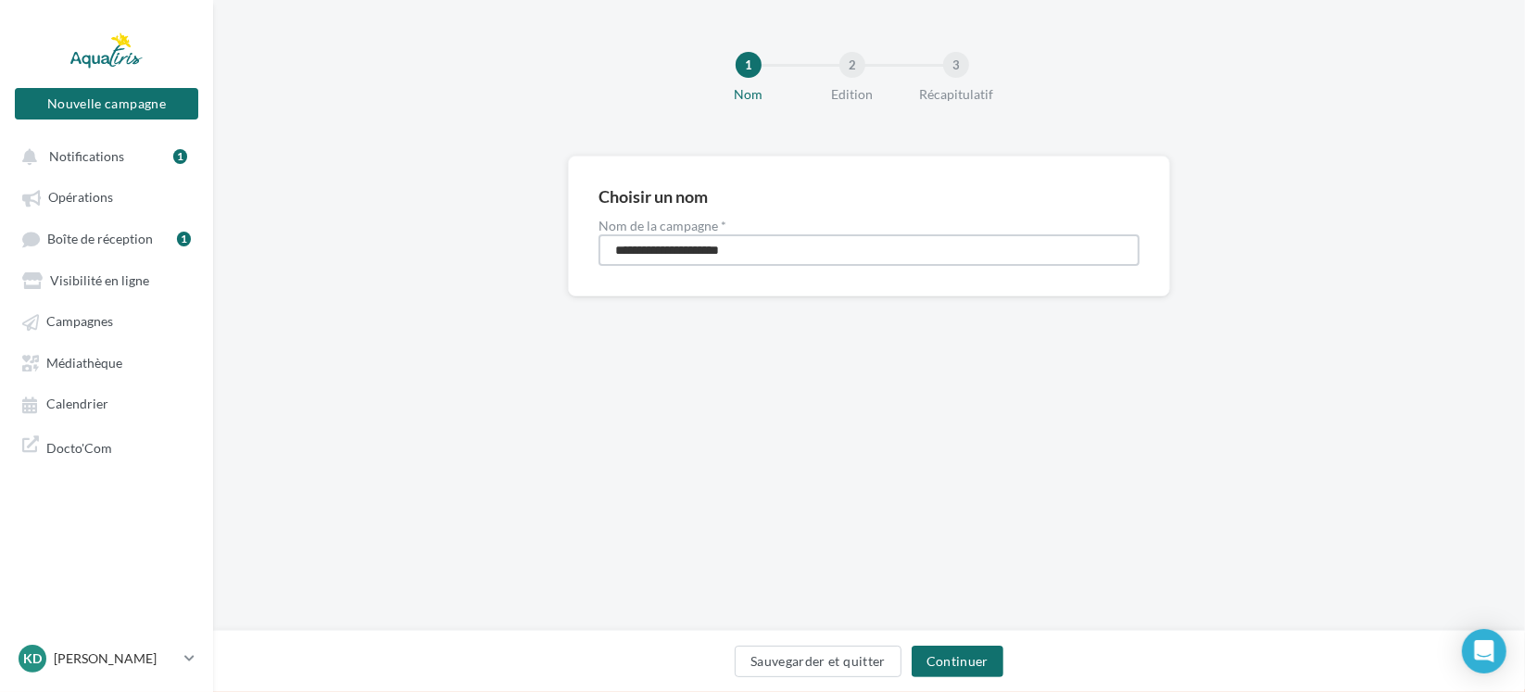
click at [744, 260] on input "**********" at bounding box center [869, 250] width 541 height 32
drag, startPoint x: 750, startPoint y: 252, endPoint x: 657, endPoint y: 255, distance: 92.7
click at [657, 255] on input "**********" at bounding box center [869, 250] width 541 height 32
type input "**********"
click at [965, 662] on button "Continuer" at bounding box center [958, 662] width 92 height 32
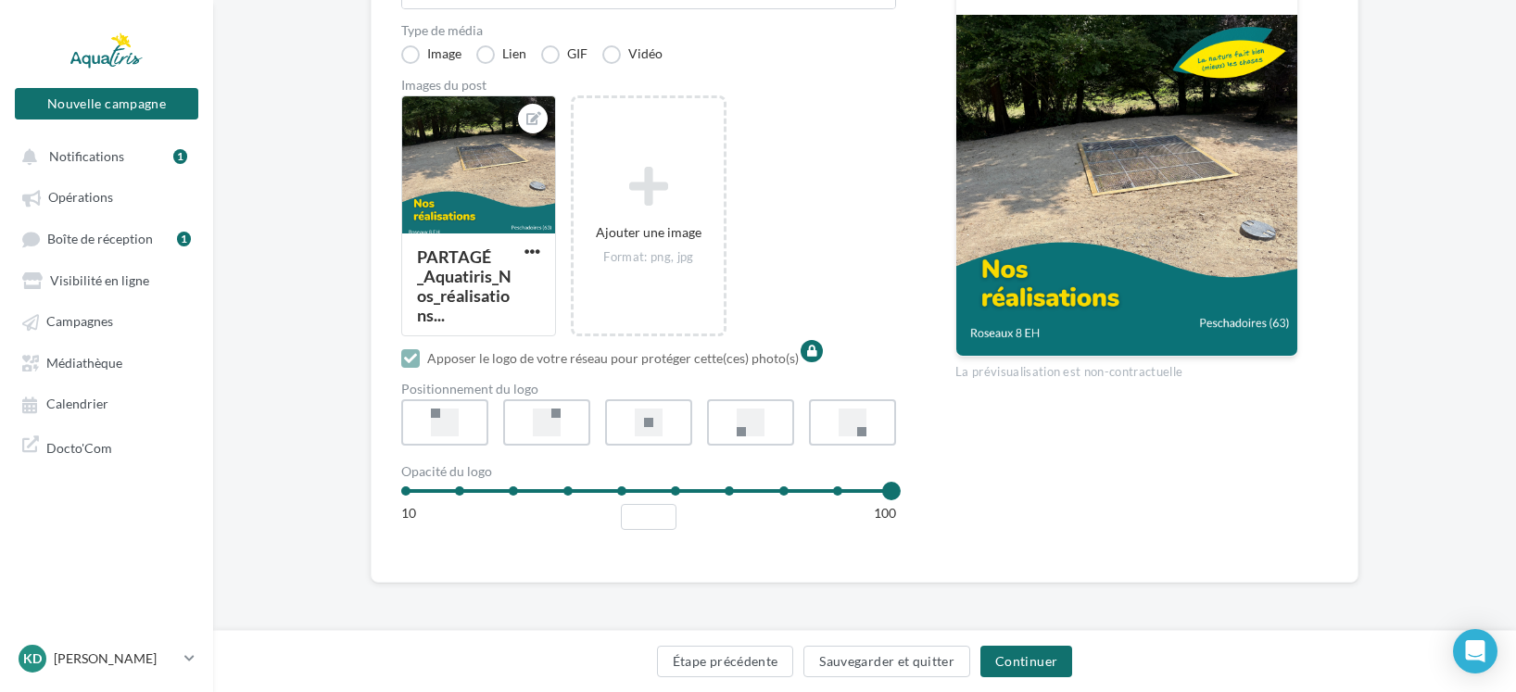
scroll to position [537, 0]
click at [1029, 657] on button "Continuer" at bounding box center [1026, 662] width 92 height 32
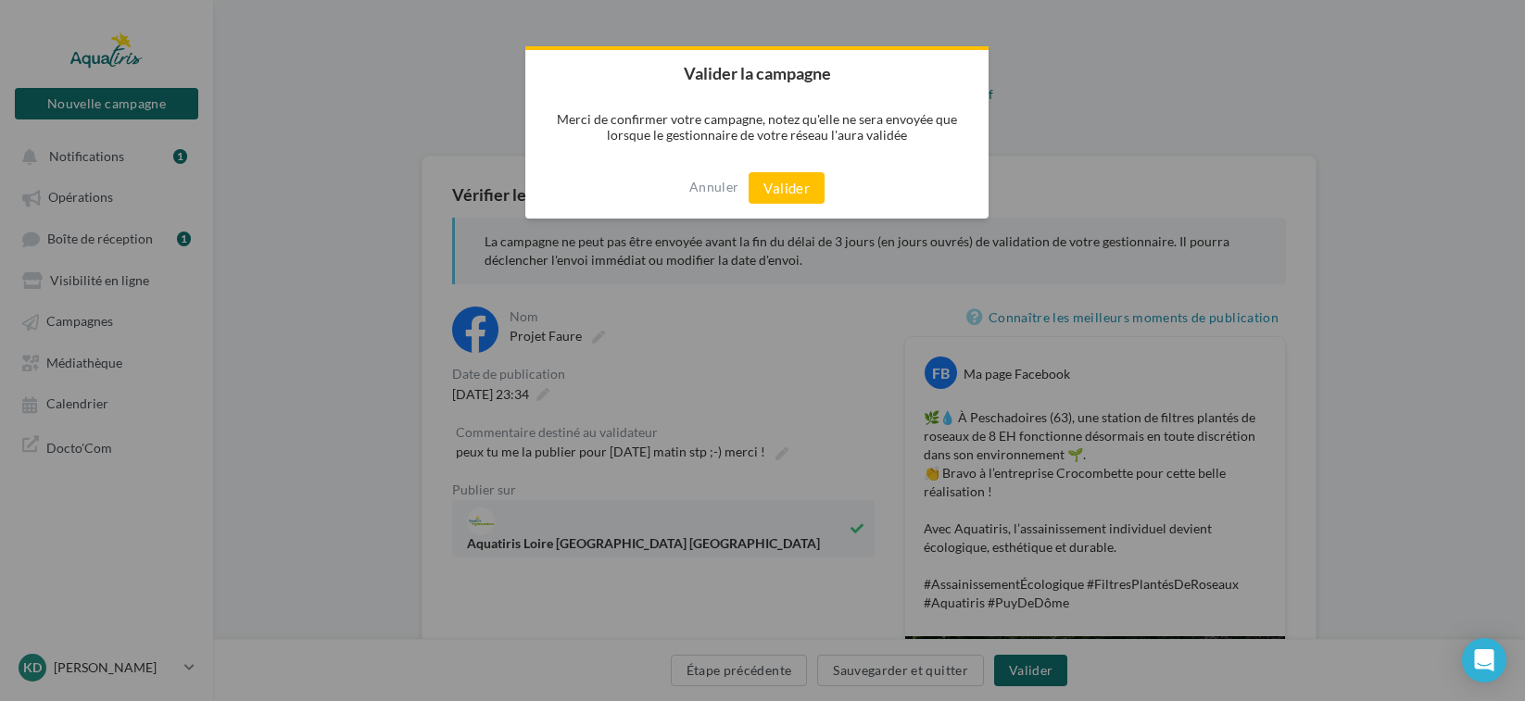
scroll to position [479, 0]
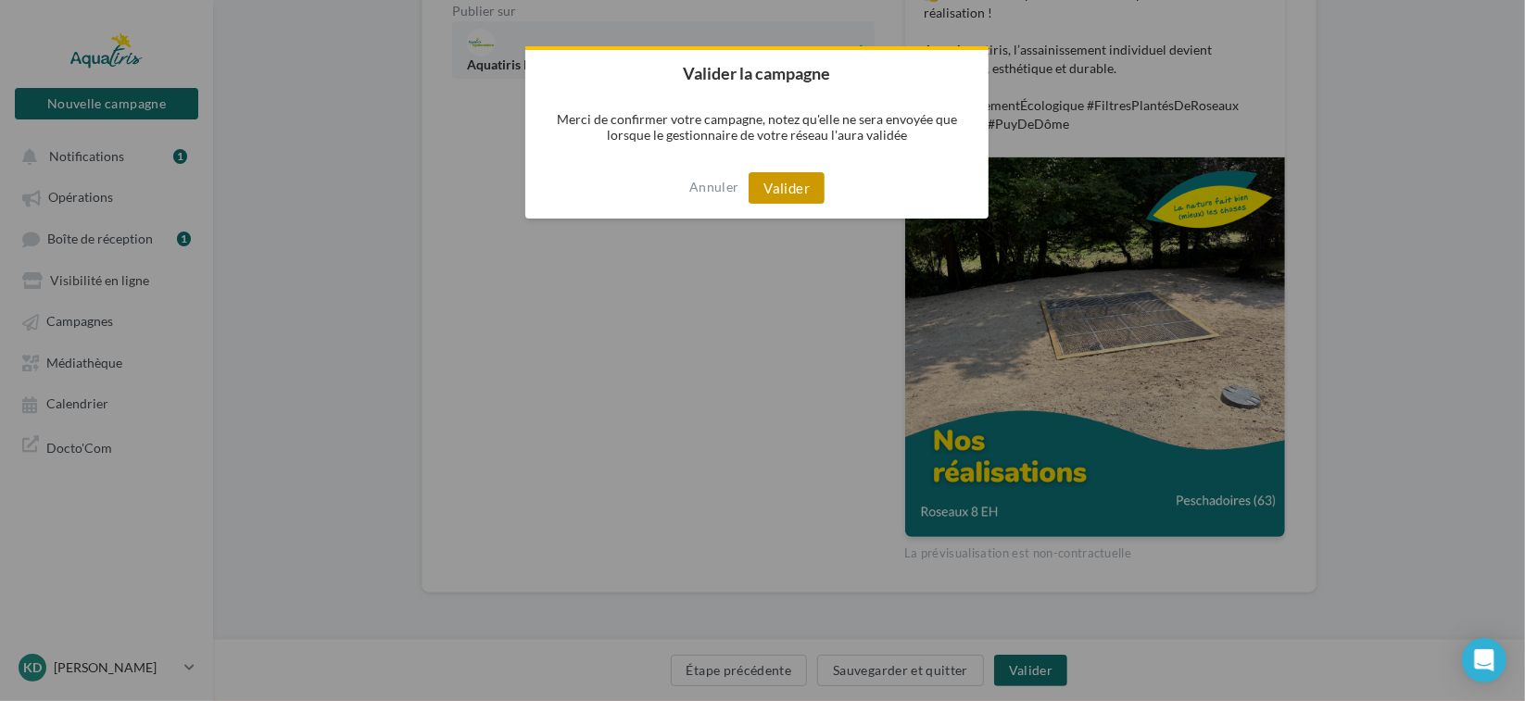
click at [798, 188] on button "Valider" at bounding box center [787, 188] width 76 height 32
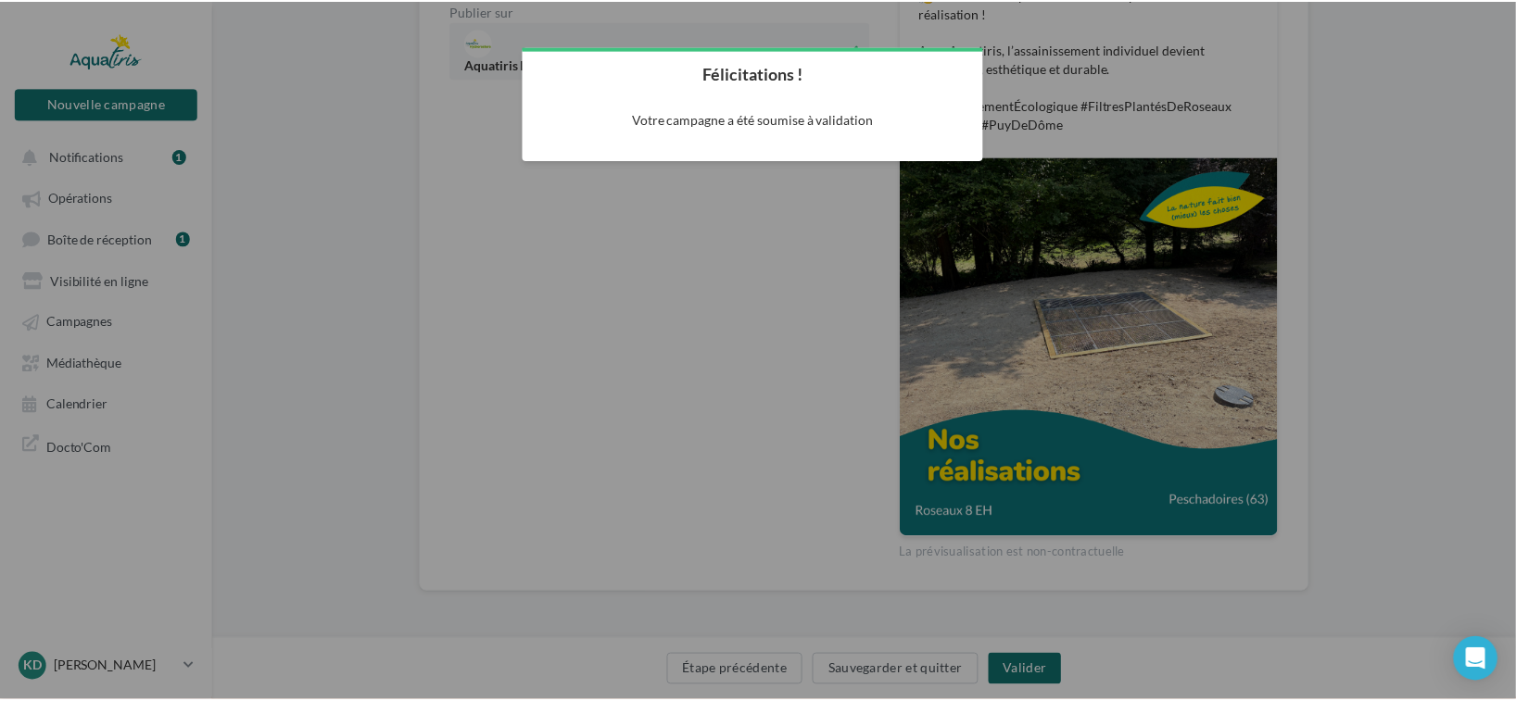
scroll to position [30, 0]
